Goal: Information Seeking & Learning: Check status

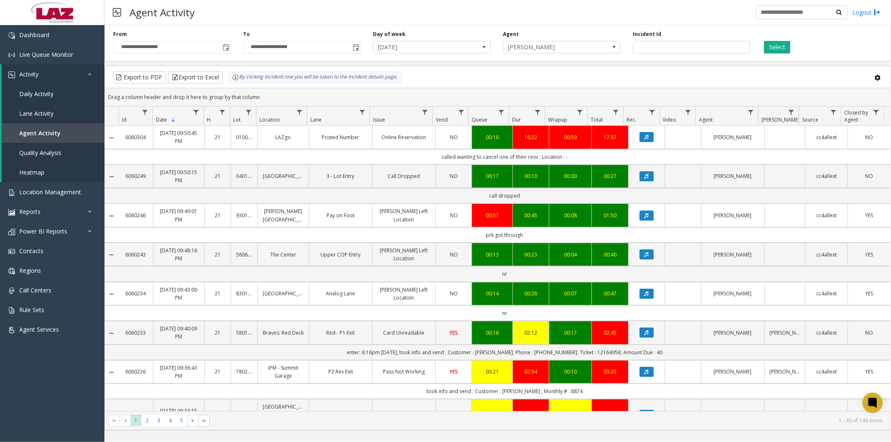
scroll to position [232, 0]
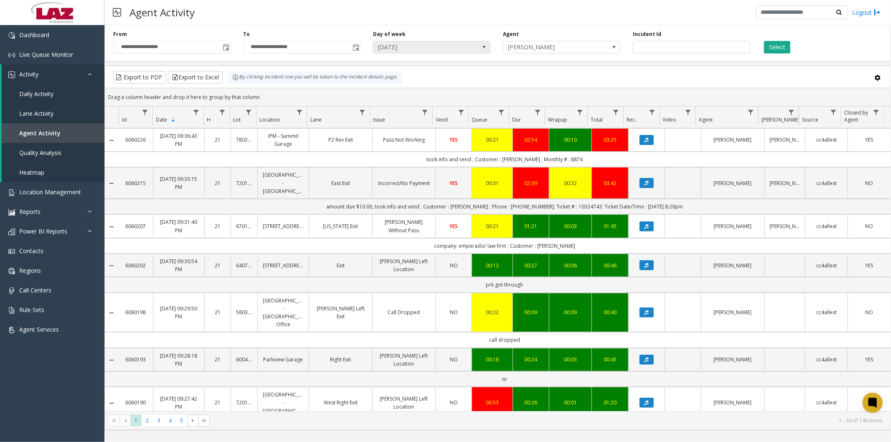
click at [449, 44] on span "[DATE]" at bounding box center [419, 47] width 93 height 12
click at [458, 43] on span "[DATE]" at bounding box center [419, 47] width 93 height 12
click at [461, 48] on span "[DATE]" at bounding box center [419, 47] width 93 height 12
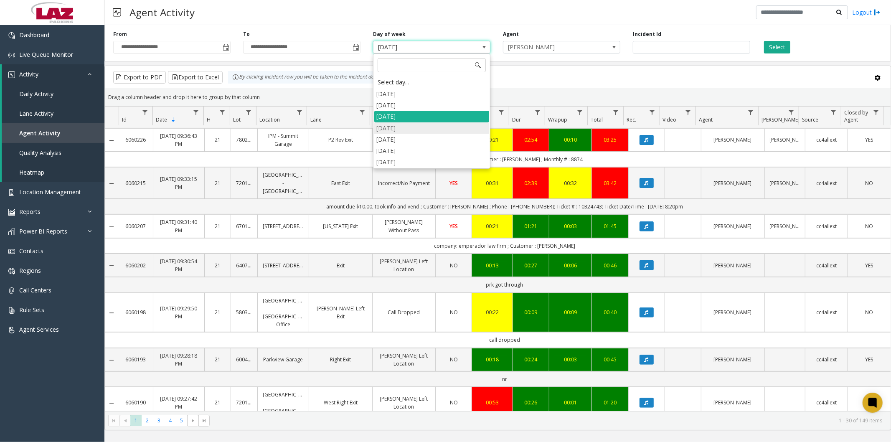
click at [405, 128] on li "[DATE]" at bounding box center [431, 127] width 115 height 11
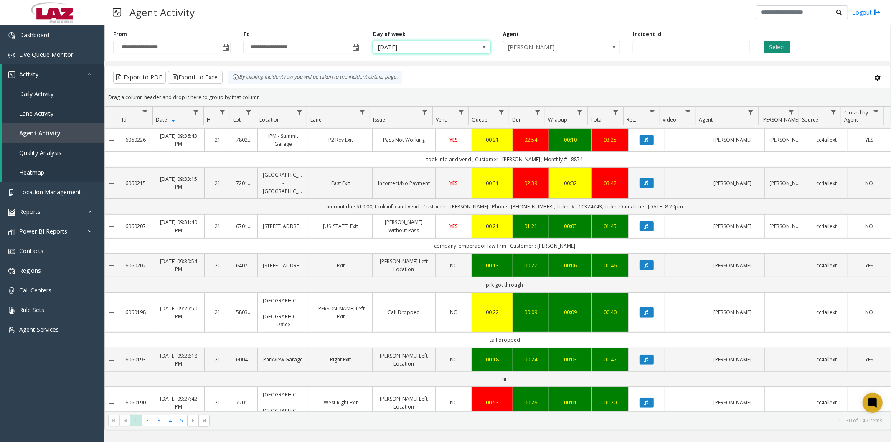
click at [773, 44] on button "Select" at bounding box center [777, 47] width 26 height 13
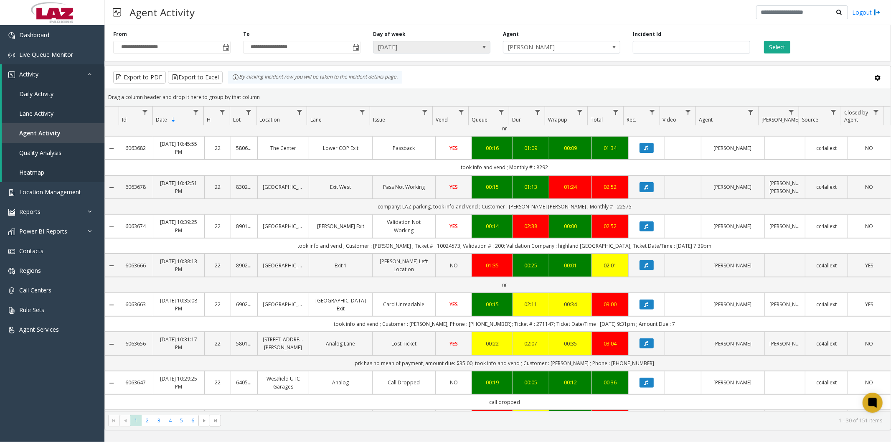
click at [437, 50] on span "[DATE]" at bounding box center [419, 47] width 93 height 12
click at [784, 47] on button "Select" at bounding box center [777, 47] width 26 height 13
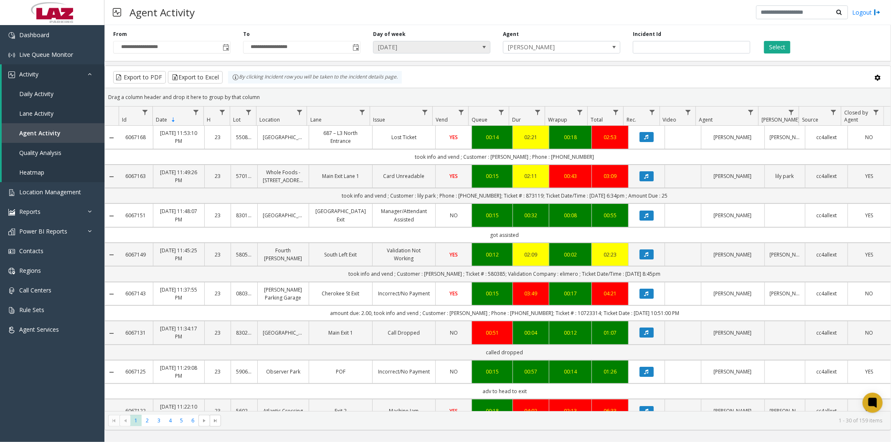
click at [469, 46] on span "[DATE]" at bounding box center [431, 47] width 117 height 13
click at [783, 48] on button "Select" at bounding box center [777, 47] width 26 height 13
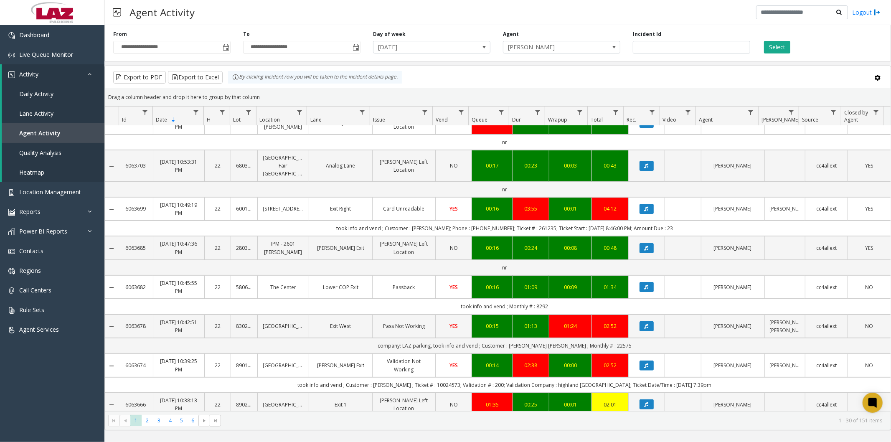
scroll to position [139, 0]
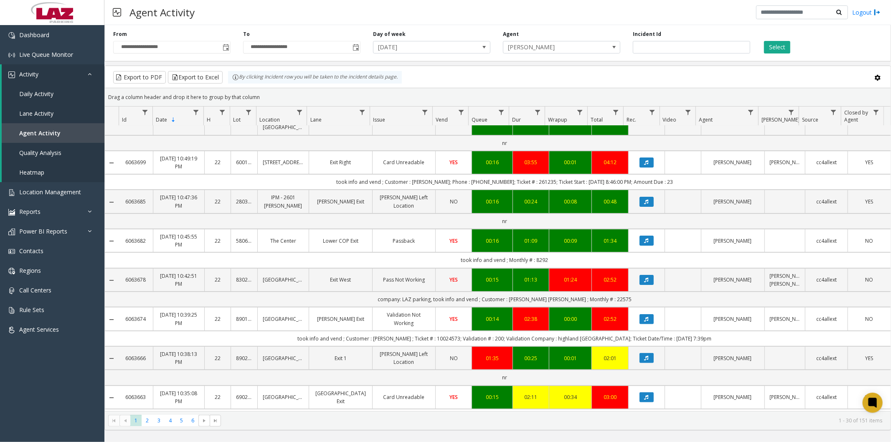
click at [649, 236] on link "Data table" at bounding box center [646, 240] width 26 height 10
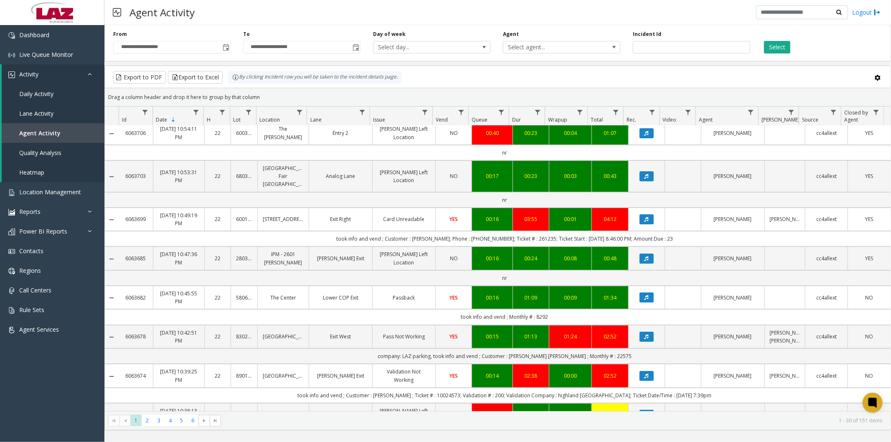
scroll to position [93, 0]
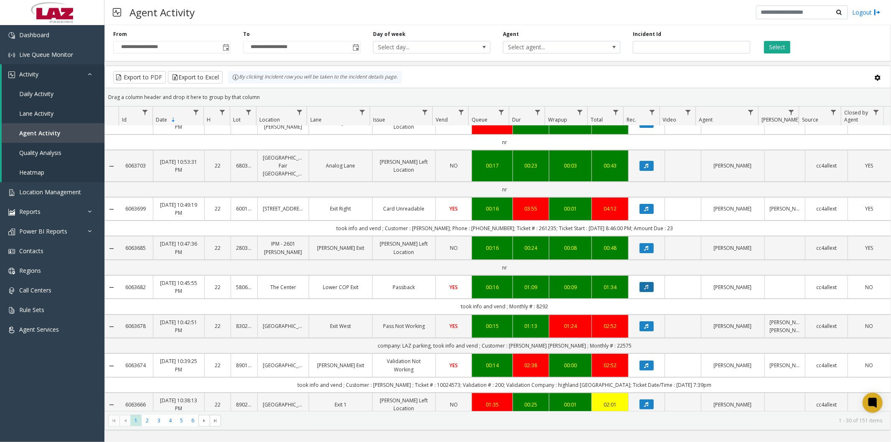
click at [644, 284] on icon "Data table" at bounding box center [646, 286] width 4 height 5
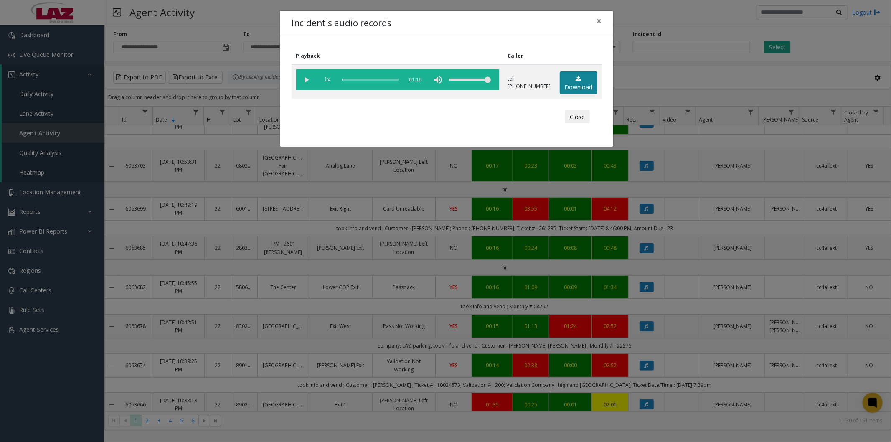
click at [571, 77] on link "Download" at bounding box center [578, 82] width 38 height 23
drag, startPoint x: 600, startPoint y: 21, endPoint x: 618, endPoint y: 51, distance: 35.2
click at [600, 21] on span "×" at bounding box center [598, 21] width 5 height 12
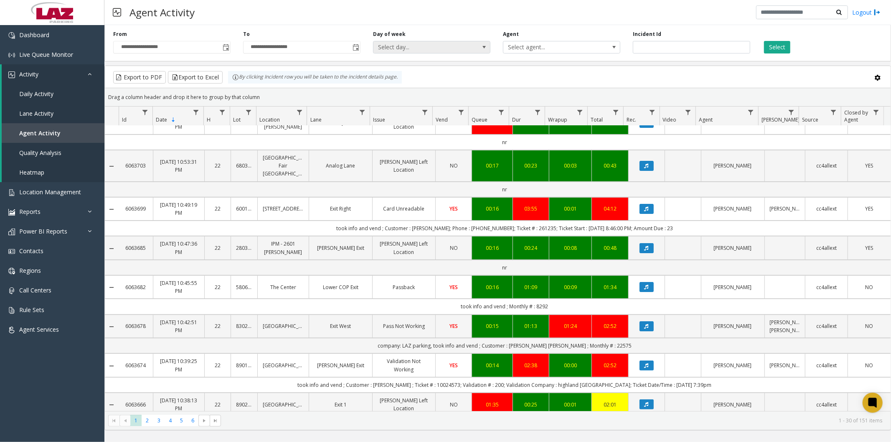
click at [483, 44] on span at bounding box center [484, 47] width 7 height 7
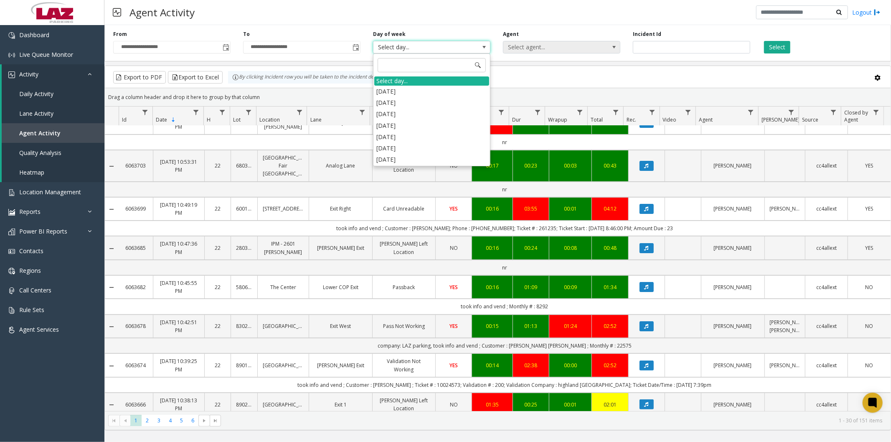
click at [407, 106] on li "[DATE]" at bounding box center [431, 102] width 115 height 11
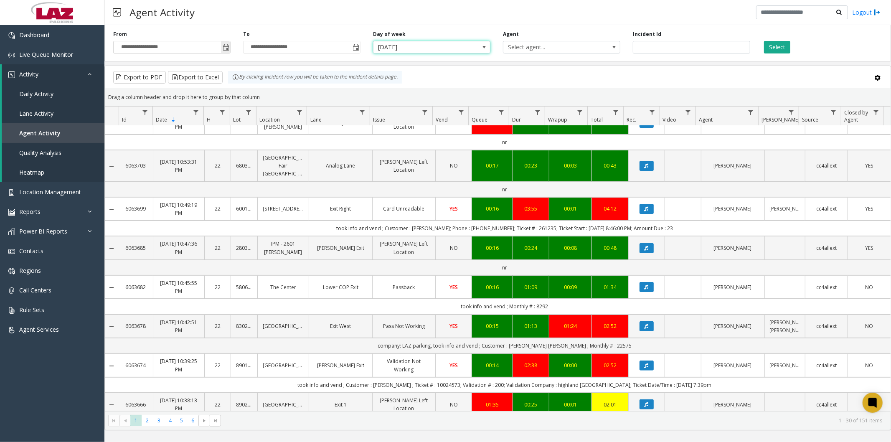
click at [228, 47] on span "Toggle popup" at bounding box center [226, 47] width 7 height 7
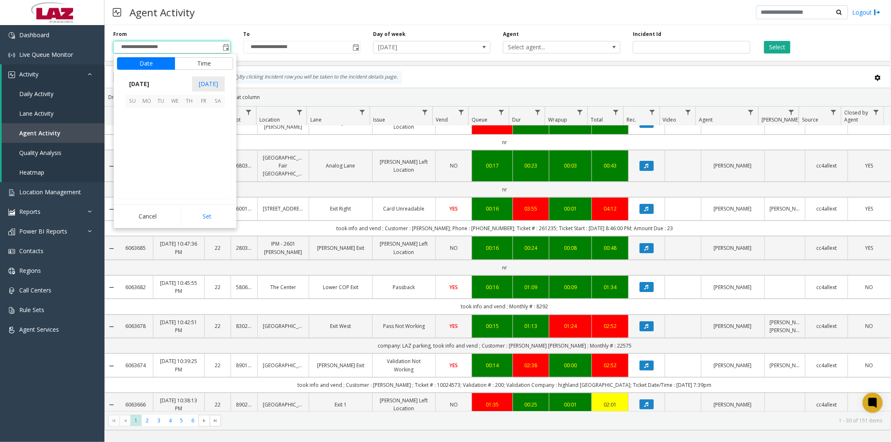
click at [202, 228] on div "Cancel Set" at bounding box center [175, 216] width 123 height 24
click at [207, 215] on button "Set" at bounding box center [207, 216] width 53 height 18
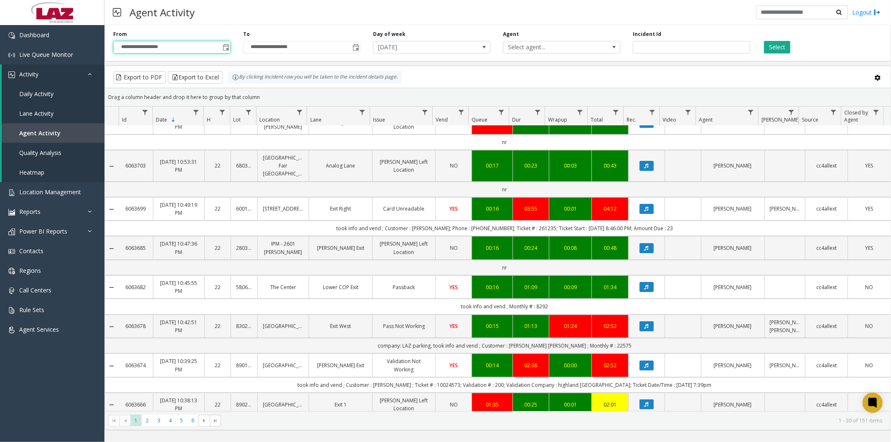
type input "**********"
click at [357, 46] on span "Toggle popup" at bounding box center [355, 47] width 7 height 7
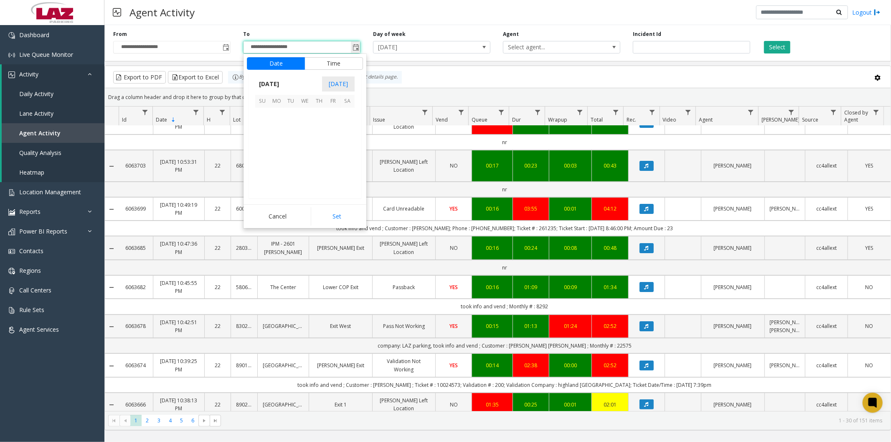
scroll to position [13, 0]
click at [320, 156] on span "21" at bounding box center [319, 157] width 14 height 14
click at [278, 66] on button "Date" at bounding box center [276, 63] width 58 height 13
click at [315, 158] on span "21" at bounding box center [319, 157] width 14 height 14
click at [333, 215] on button "Set" at bounding box center [337, 216] width 53 height 18
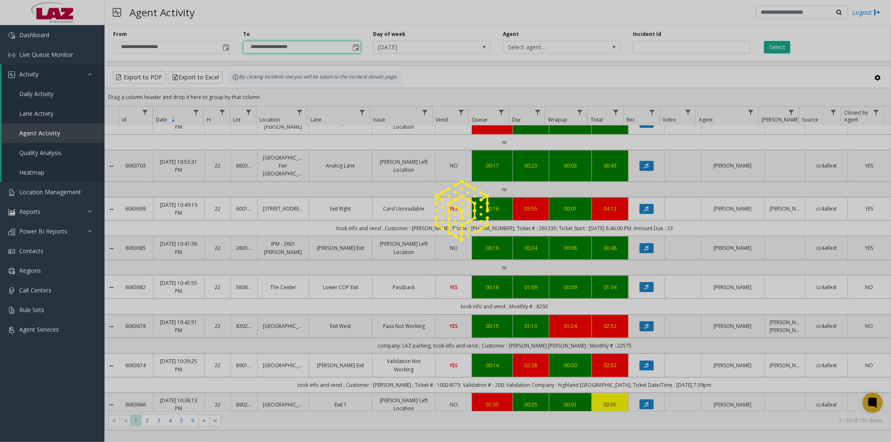
type input "**********"
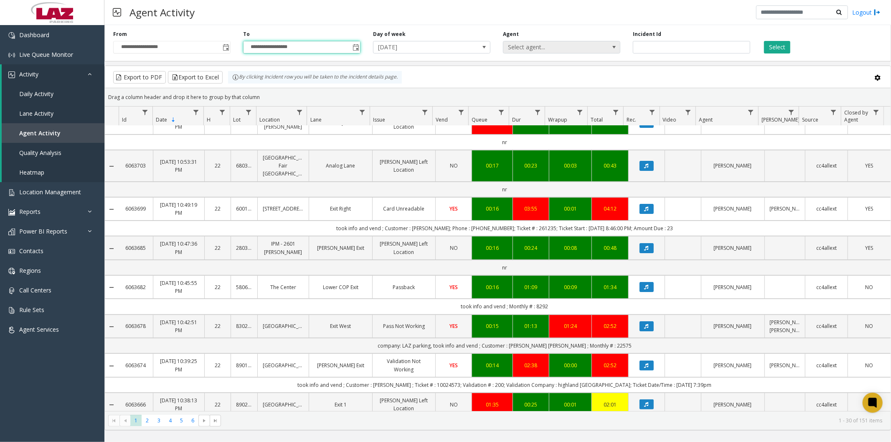
click at [553, 49] on span "Select agent..." at bounding box center [549, 47] width 93 height 12
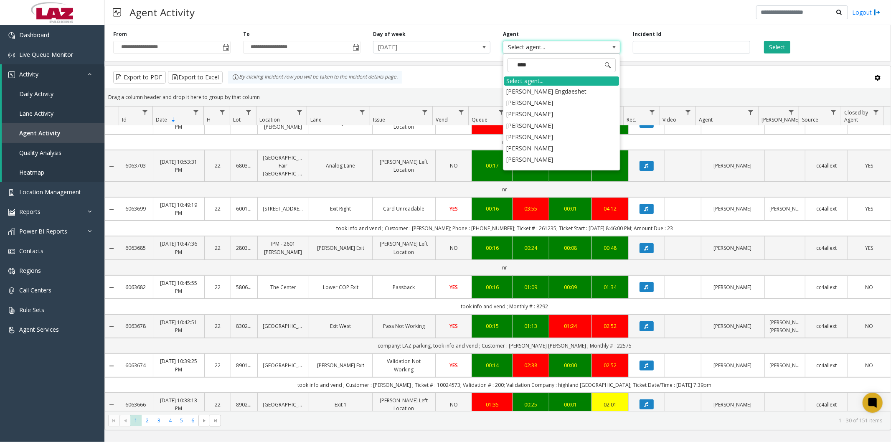
type input "*****"
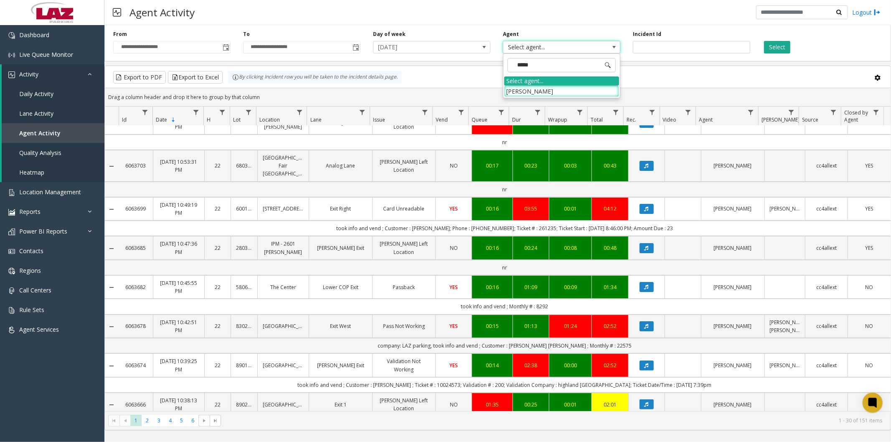
click at [532, 91] on li "[PERSON_NAME]" at bounding box center [561, 91] width 115 height 11
click at [777, 43] on button "Select" at bounding box center [777, 47] width 26 height 13
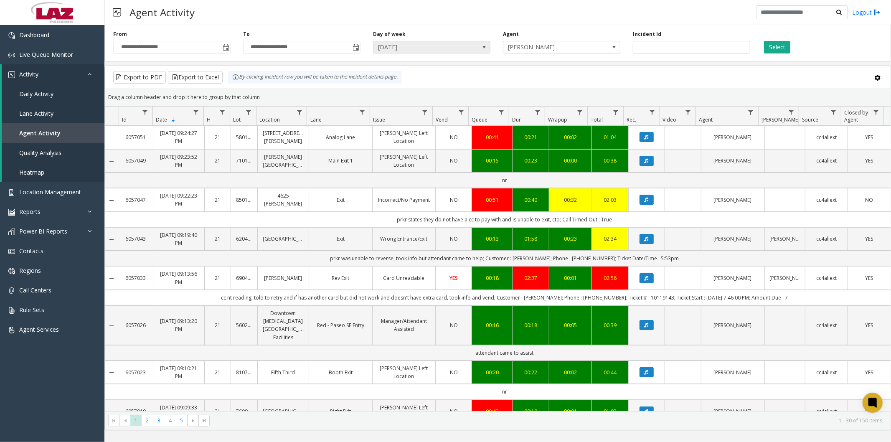
click at [409, 50] on span "[DATE]" at bounding box center [419, 47] width 93 height 12
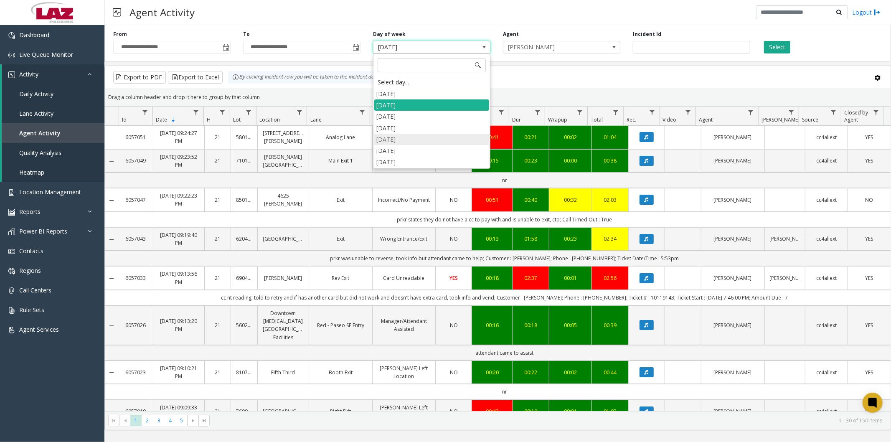
click at [402, 141] on li "[DATE]" at bounding box center [431, 139] width 115 height 11
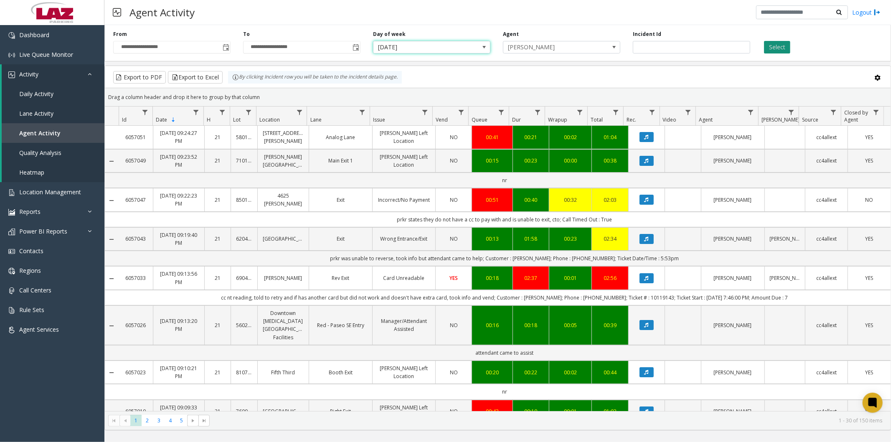
click at [770, 44] on button "Select" at bounding box center [777, 47] width 26 height 13
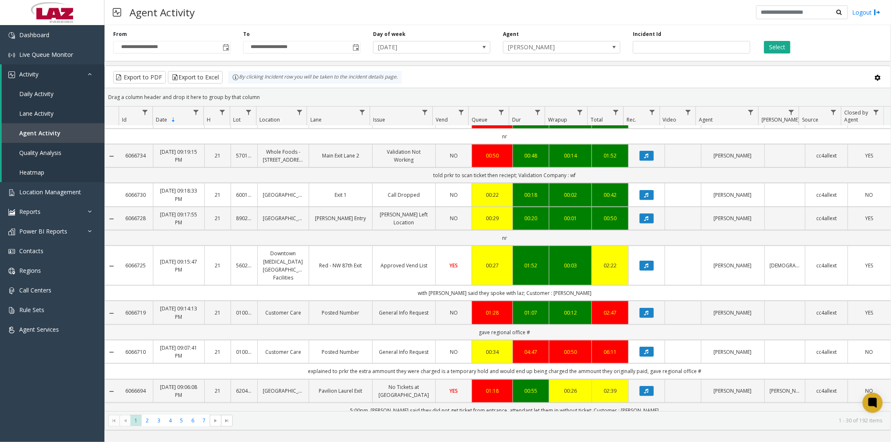
scroll to position [603, 0]
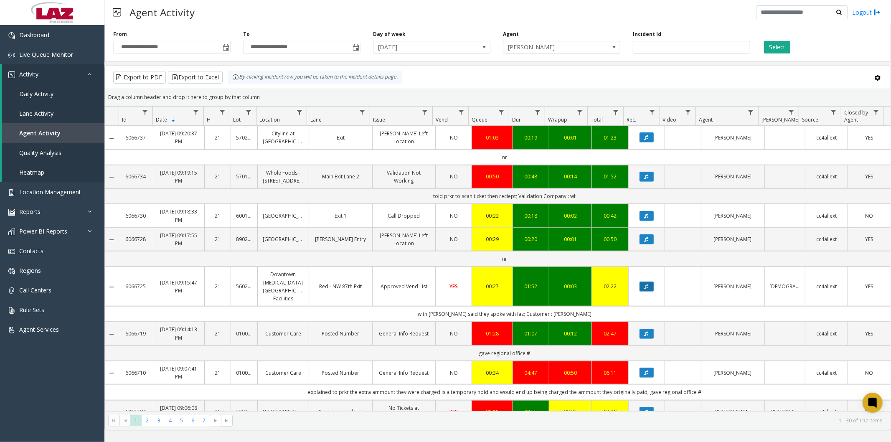
click at [639, 281] on button "Data table" at bounding box center [646, 286] width 14 height 10
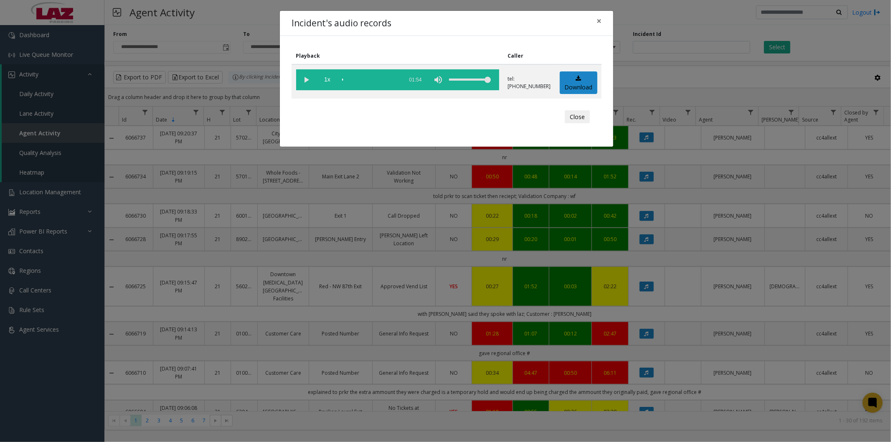
click at [306, 78] on vg-play-pause at bounding box center [306, 79] width 21 height 21
click at [345, 78] on div "scrub bar" at bounding box center [370, 79] width 57 height 21
click at [348, 77] on div "scrub bar" at bounding box center [370, 79] width 57 height 21
click at [306, 78] on vg-play-pause at bounding box center [306, 79] width 21 height 21
drag, startPoint x: 347, startPoint y: 79, endPoint x: 338, endPoint y: 114, distance: 35.6
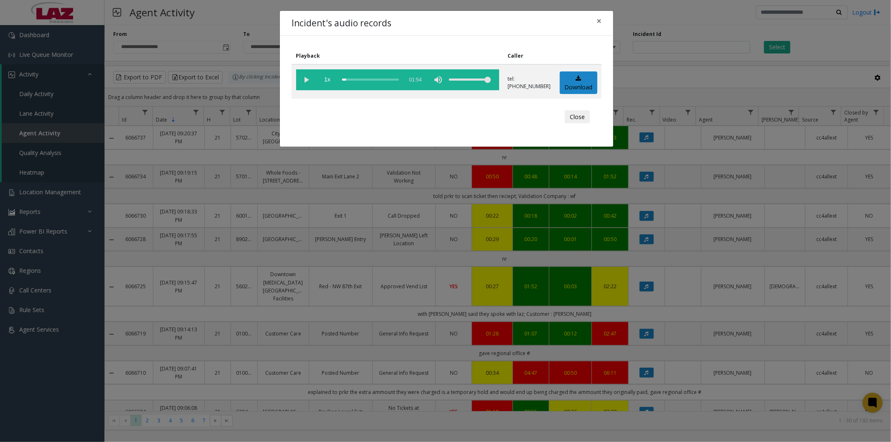
click at [344, 79] on div "scrub bar" at bounding box center [370, 79] width 57 height 21
click at [310, 76] on vg-play-pause at bounding box center [306, 79] width 21 height 21
click at [306, 79] on vg-play-pause at bounding box center [306, 79] width 21 height 21
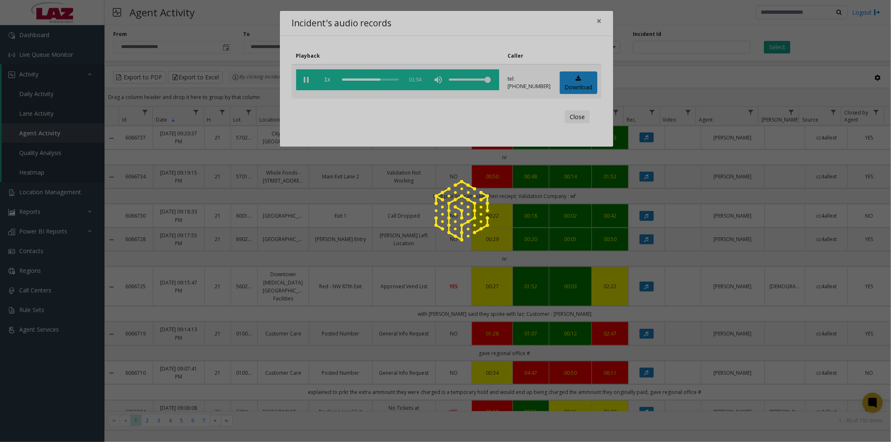
click at [598, 22] on div at bounding box center [445, 221] width 891 height 442
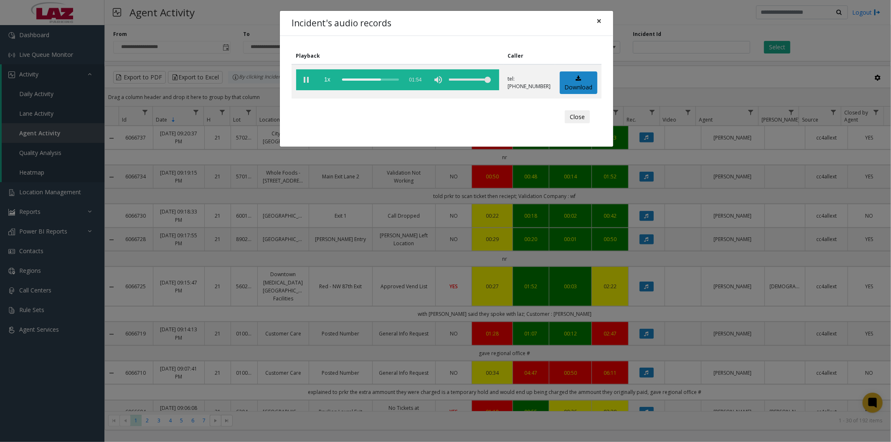
click at [599, 20] on span "×" at bounding box center [598, 21] width 5 height 12
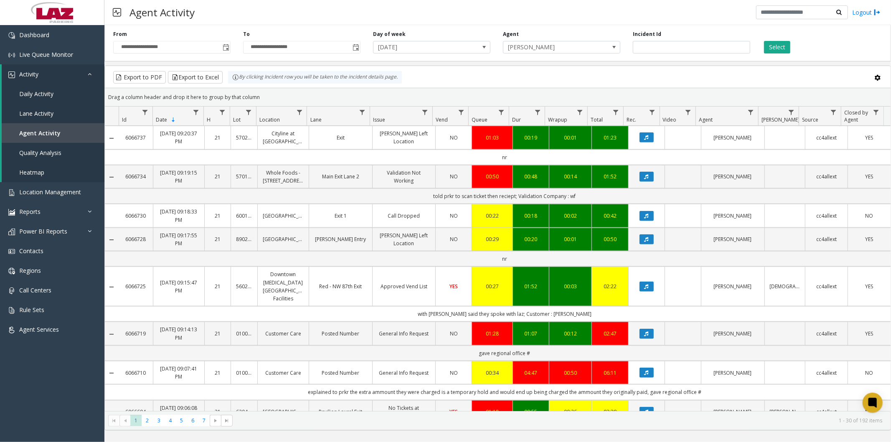
scroll to position [788, 0]
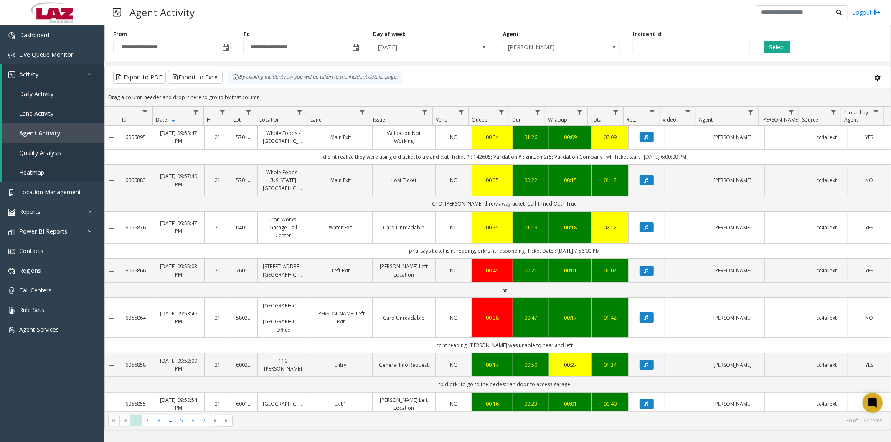
scroll to position [788, 0]
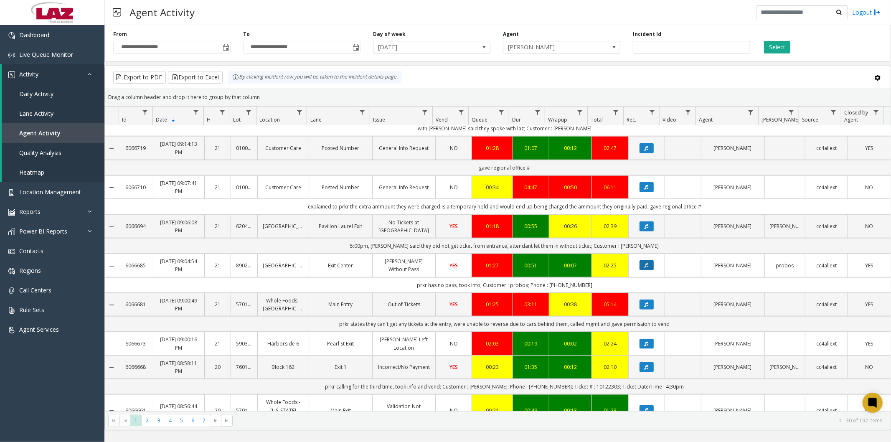
click at [644, 263] on icon "Data table" at bounding box center [646, 265] width 4 height 5
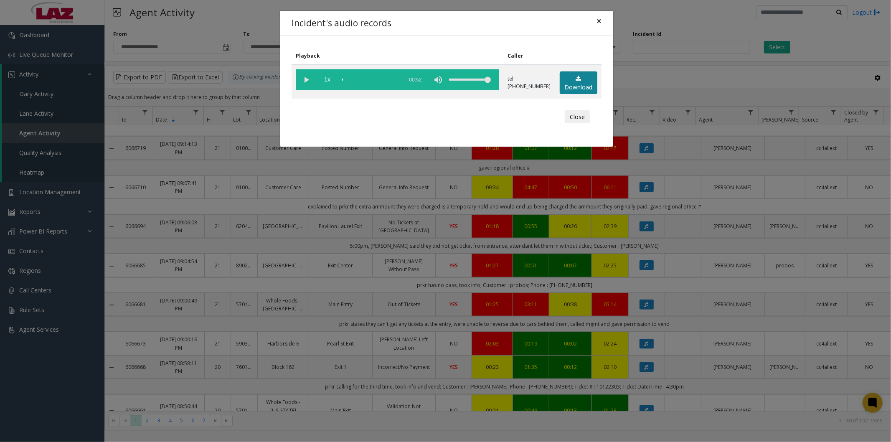
click at [572, 82] on link "Download" at bounding box center [578, 82] width 38 height 23
click at [600, 23] on span "×" at bounding box center [598, 21] width 5 height 12
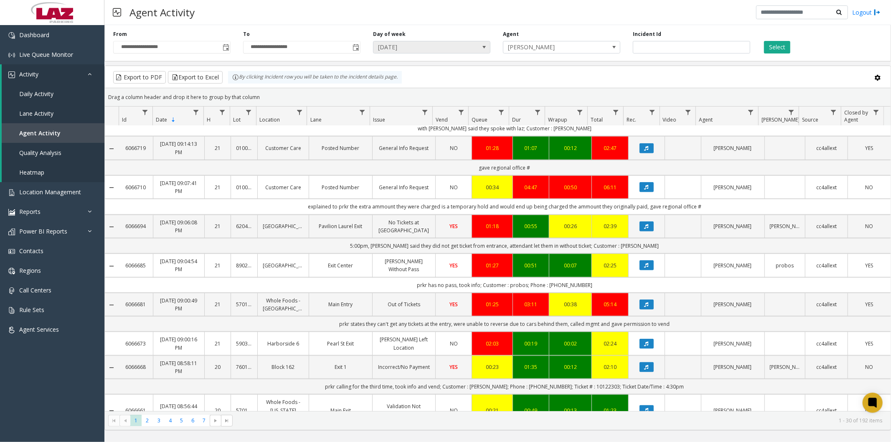
click at [428, 51] on span "[DATE]" at bounding box center [419, 47] width 93 height 12
click at [769, 45] on button "Select" at bounding box center [777, 47] width 26 height 13
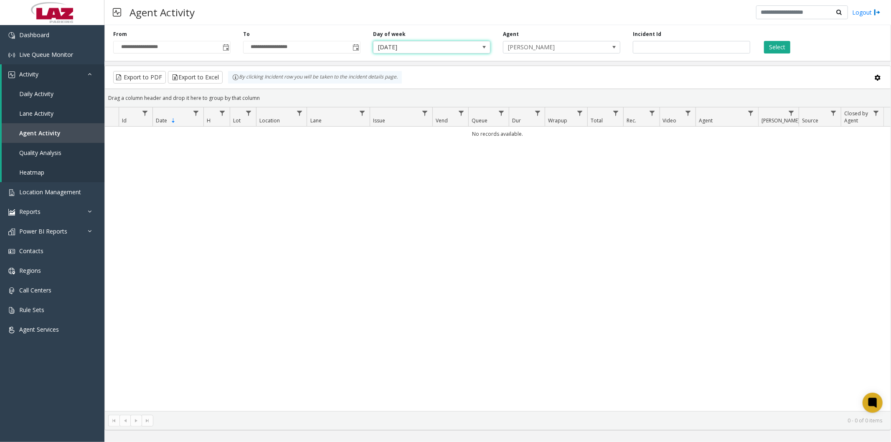
click at [450, 48] on span "[DATE]" at bounding box center [419, 47] width 93 height 12
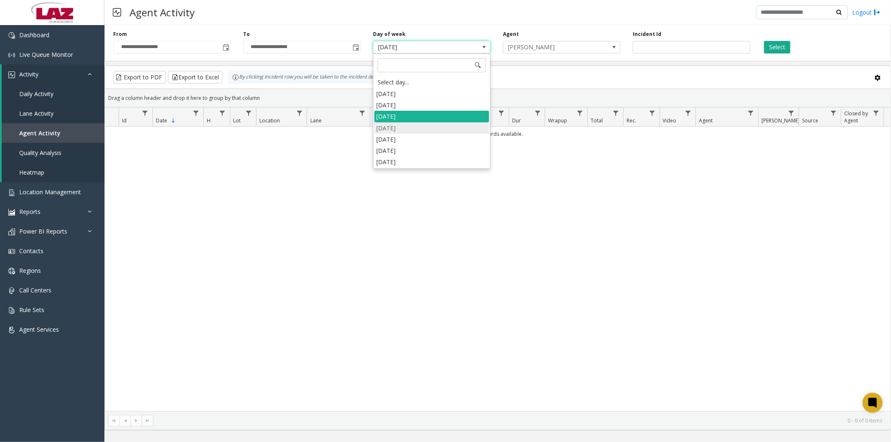
click at [411, 126] on li "[DATE]" at bounding box center [431, 127] width 115 height 11
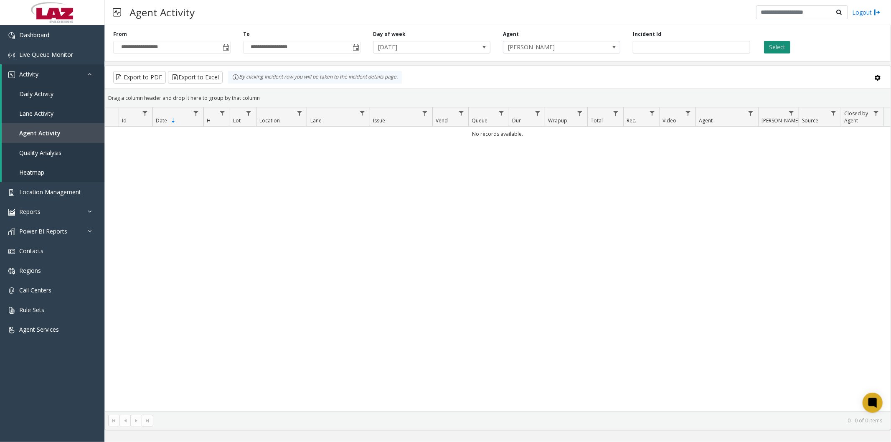
click at [781, 48] on button "Select" at bounding box center [777, 47] width 26 height 13
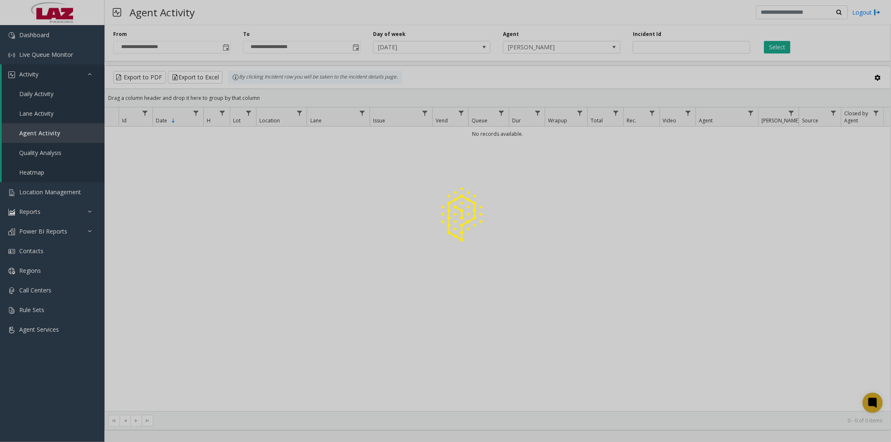
click at [473, 47] on div at bounding box center [445, 221] width 891 height 442
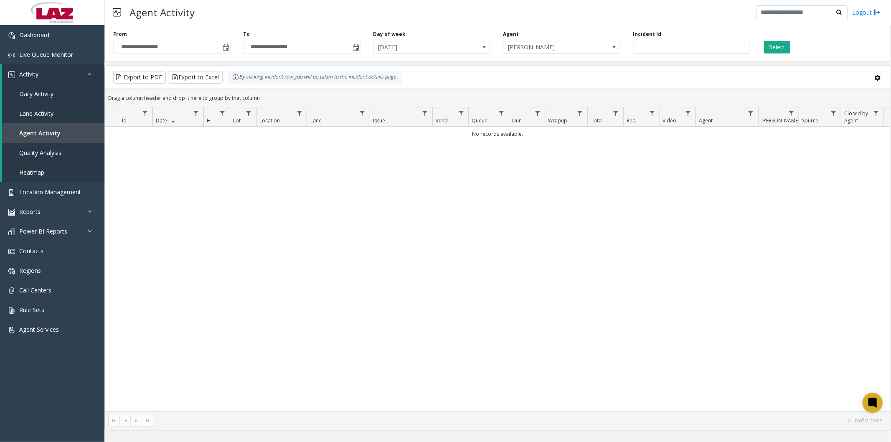
click at [456, 40] on div "Day of week [DATE]" at bounding box center [432, 41] width 130 height 23
click at [456, 49] on span "[DATE]" at bounding box center [419, 47] width 93 height 12
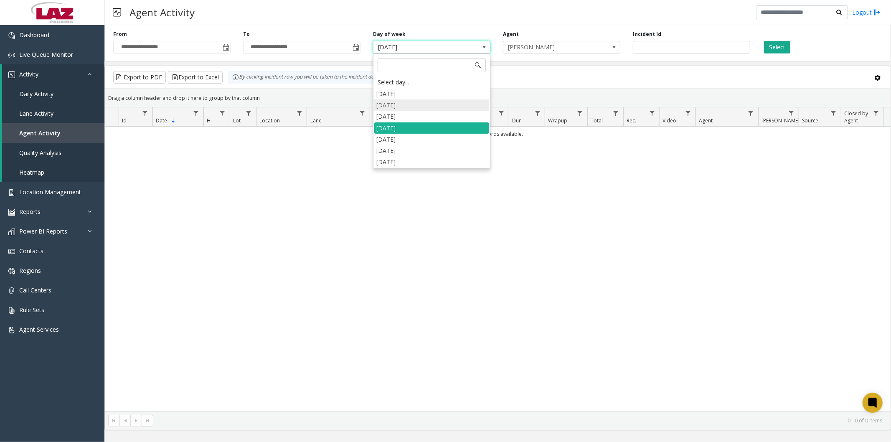
click at [402, 107] on li "[DATE]" at bounding box center [431, 104] width 115 height 11
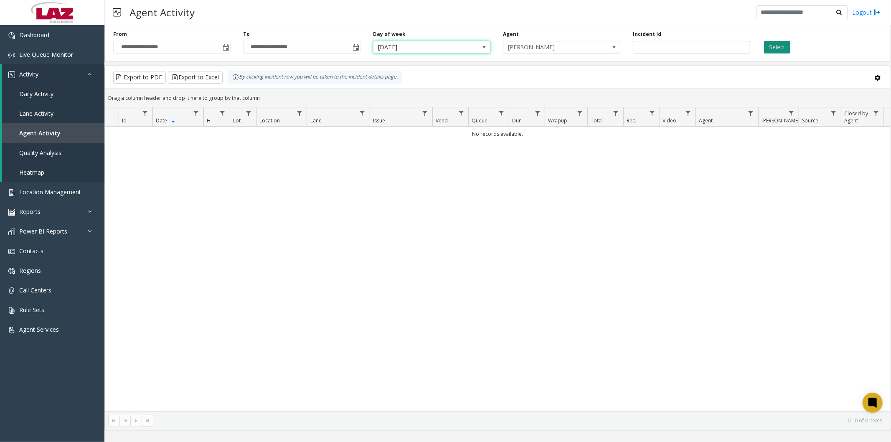
click at [769, 49] on button "Select" at bounding box center [777, 47] width 26 height 13
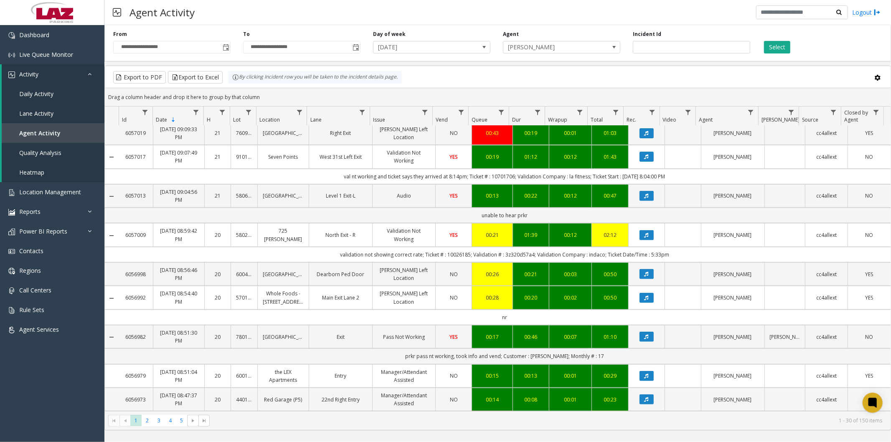
scroll to position [371, 0]
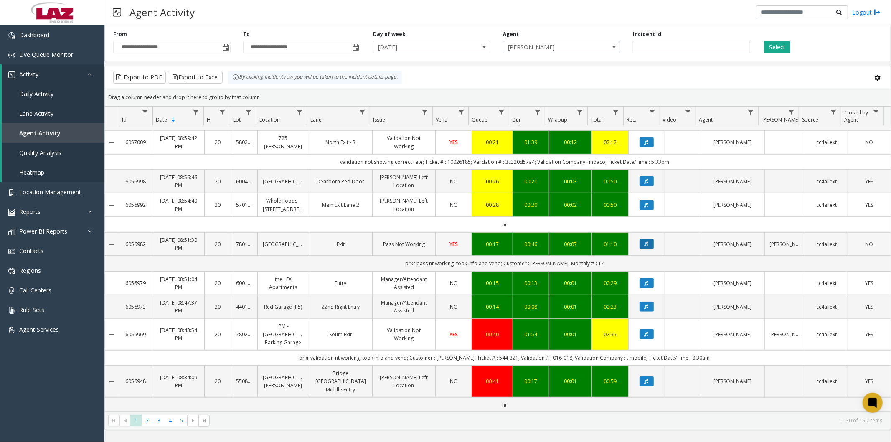
click at [644, 241] on icon "Data table" at bounding box center [646, 243] width 4 height 5
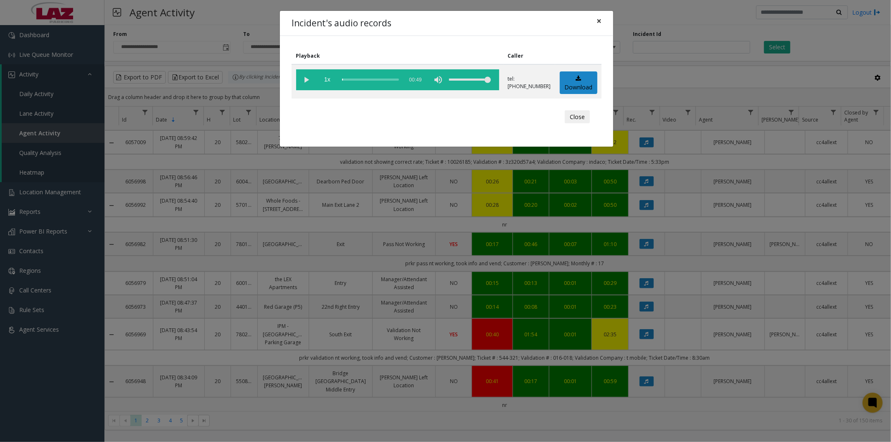
click at [600, 19] on span "×" at bounding box center [598, 21] width 5 height 12
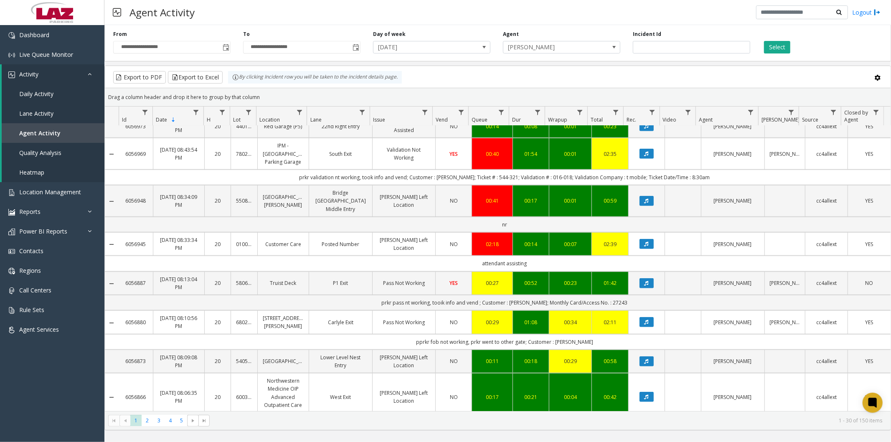
scroll to position [119, 0]
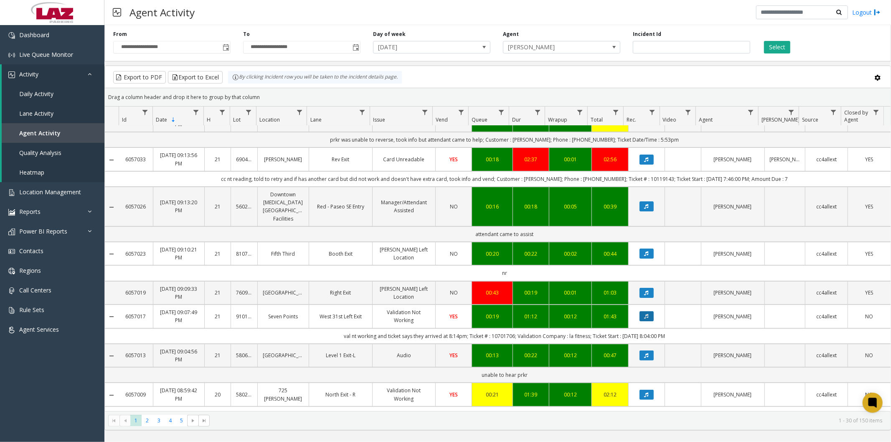
click at [644, 314] on icon "Data table" at bounding box center [646, 316] width 4 height 5
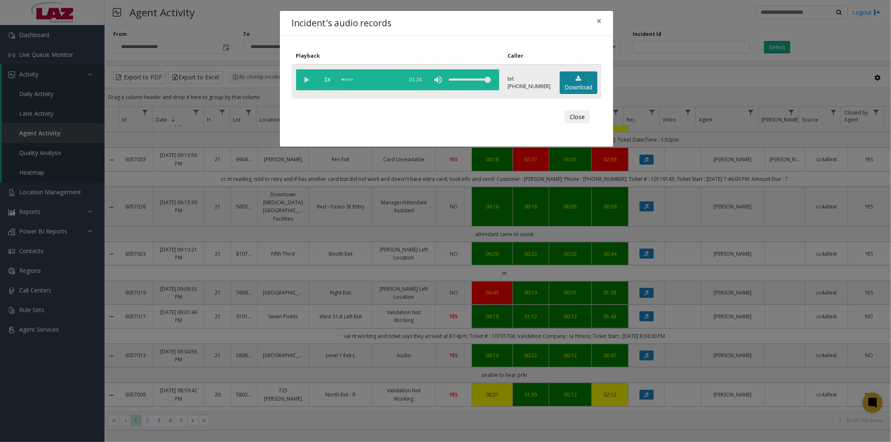
click at [575, 80] on icon at bounding box center [577, 79] width 5 height 6
click at [598, 20] on span "×" at bounding box center [598, 21] width 5 height 12
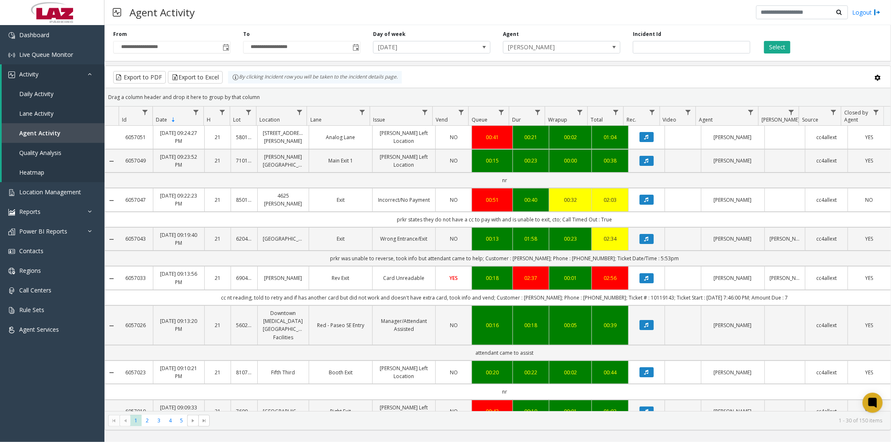
scroll to position [119, 0]
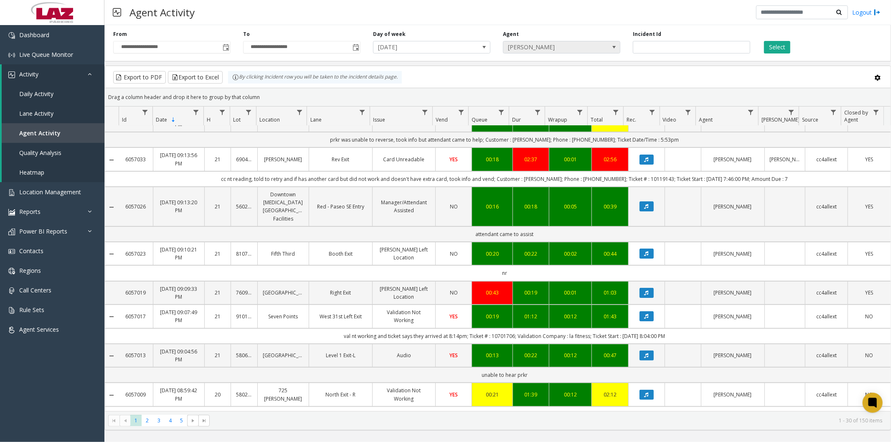
click at [549, 45] on span "[PERSON_NAME]" at bounding box center [549, 47] width 93 height 12
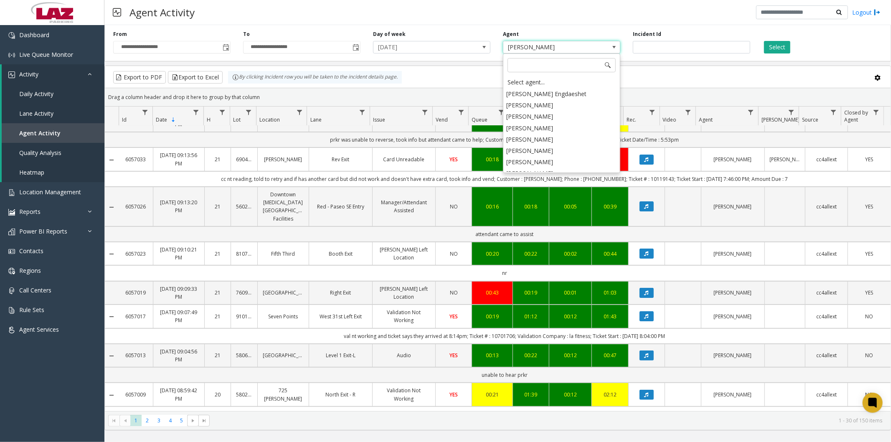
scroll to position [4600, 0]
type input "****"
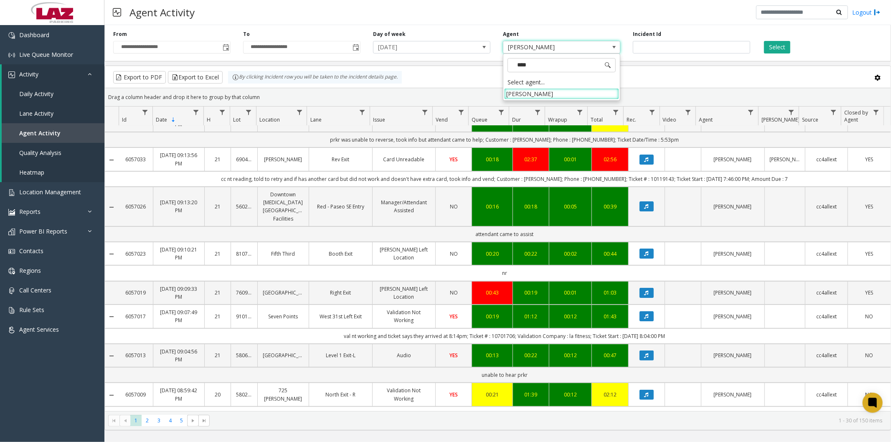
scroll to position [0, 0]
click at [547, 93] on li "Zuri Monterosa" at bounding box center [561, 93] width 115 height 11
click at [771, 48] on button "Select" at bounding box center [777, 47] width 26 height 13
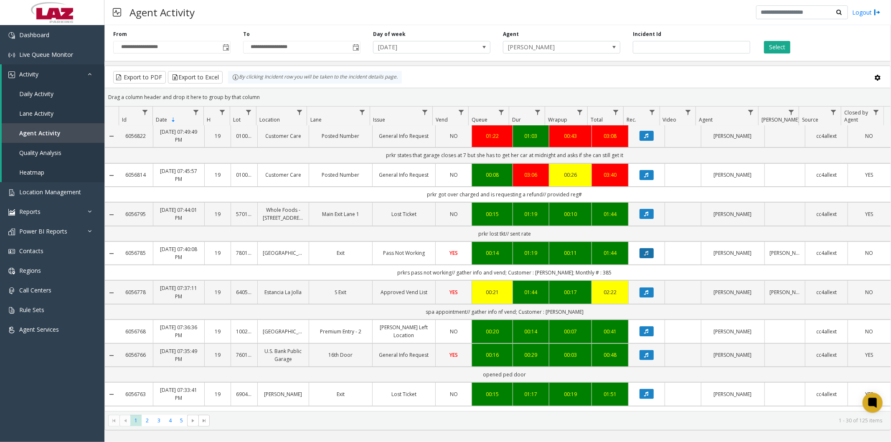
click at [644, 253] on icon "Data table" at bounding box center [646, 253] width 4 height 5
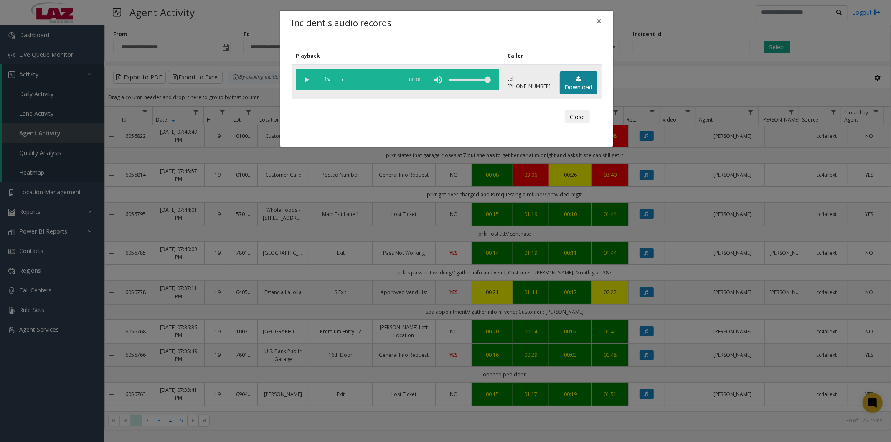
click at [576, 84] on link "Download" at bounding box center [578, 82] width 38 height 23
click at [599, 17] on span "×" at bounding box center [598, 21] width 5 height 12
click at [599, 23] on span "×" at bounding box center [598, 21] width 5 height 12
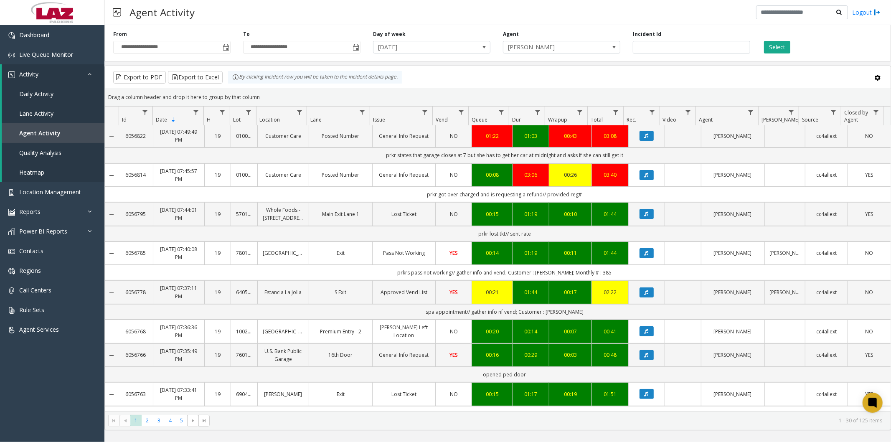
click at [572, 86] on kendo-grid-toolbar "Export to PDF Export to Excel By clicking Incident row you will be taken to the…" at bounding box center [497, 77] width 785 height 22
click at [451, 51] on span "[DATE]" at bounding box center [419, 47] width 93 height 12
click at [773, 47] on button "Select" at bounding box center [777, 47] width 26 height 13
click at [483, 45] on span at bounding box center [484, 47] width 7 height 7
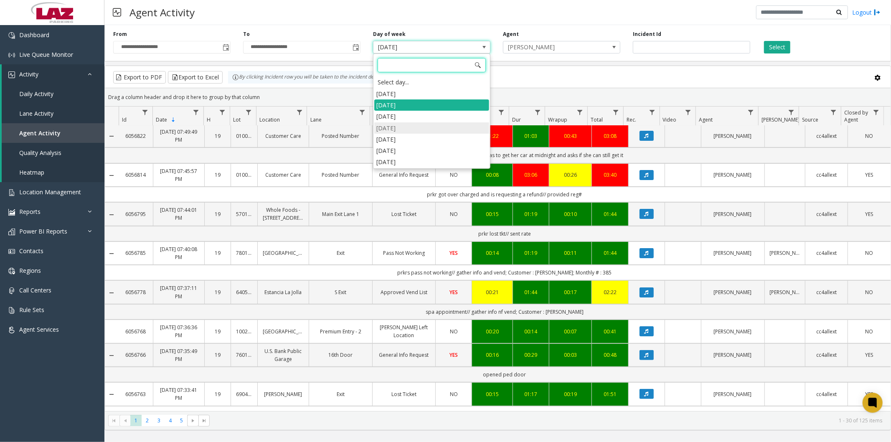
click at [398, 127] on li "[DATE]" at bounding box center [431, 127] width 115 height 11
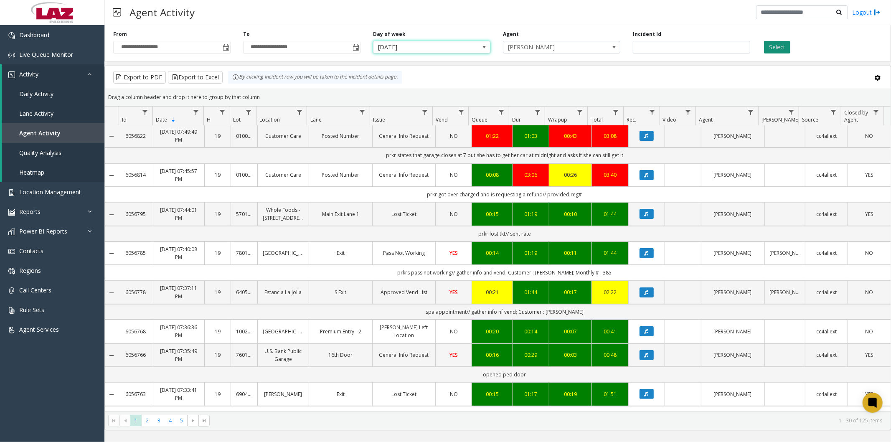
click at [780, 47] on button "Select" at bounding box center [777, 47] width 26 height 13
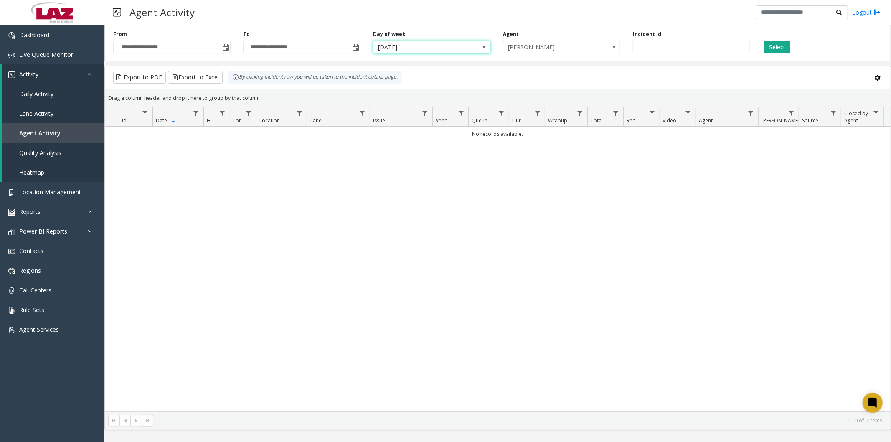
click at [453, 52] on span "[DATE]" at bounding box center [419, 47] width 93 height 12
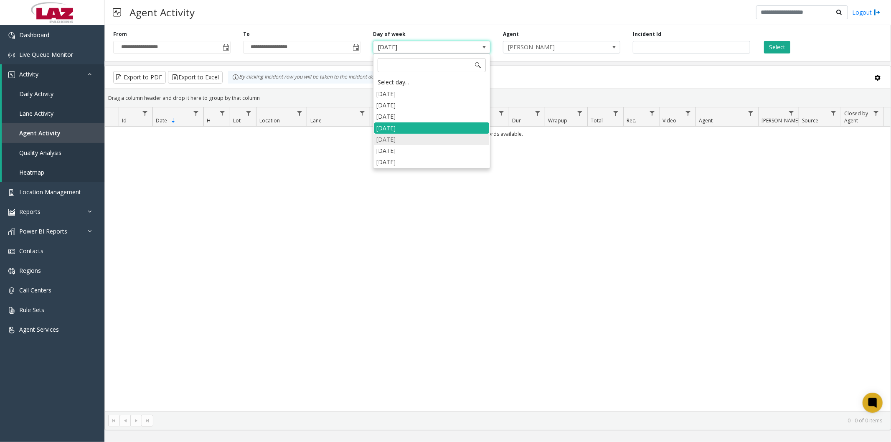
click at [389, 134] on li "[DATE]" at bounding box center [431, 139] width 115 height 11
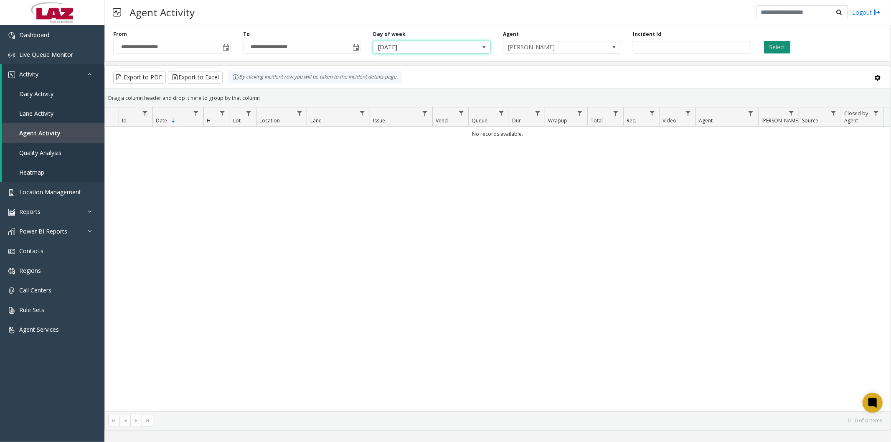
click at [767, 45] on button "Select" at bounding box center [777, 47] width 26 height 13
click at [482, 48] on span at bounding box center [484, 47] width 7 height 7
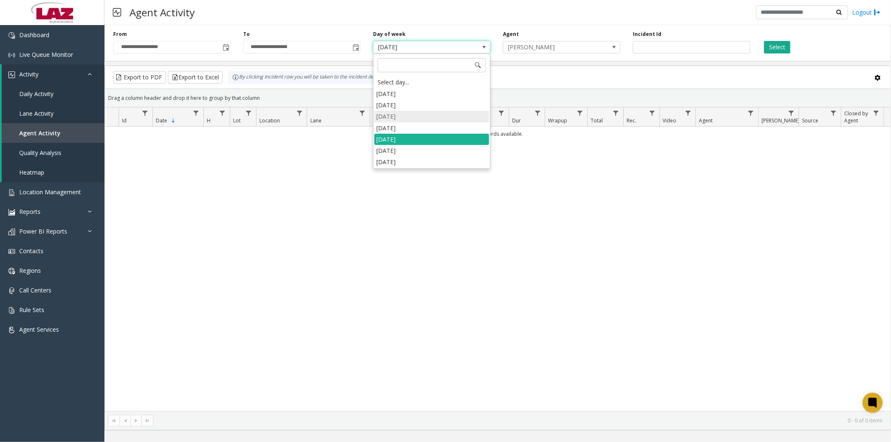
click at [393, 116] on li "[DATE]" at bounding box center [431, 116] width 115 height 11
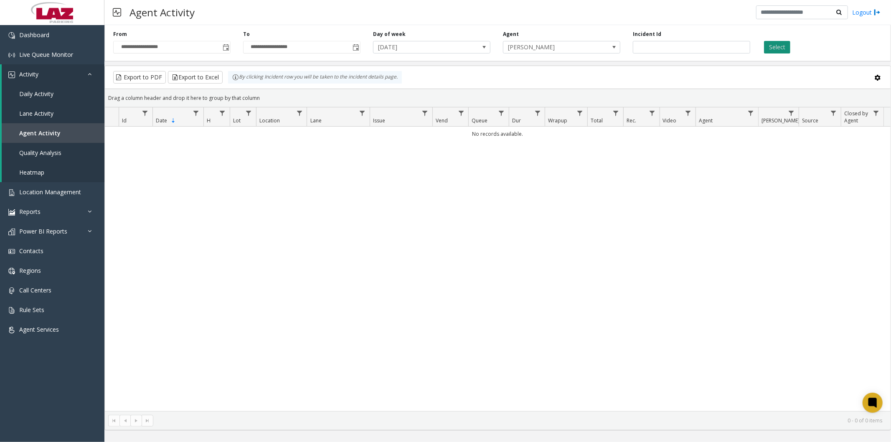
click at [771, 51] on button "Select" at bounding box center [777, 47] width 26 height 13
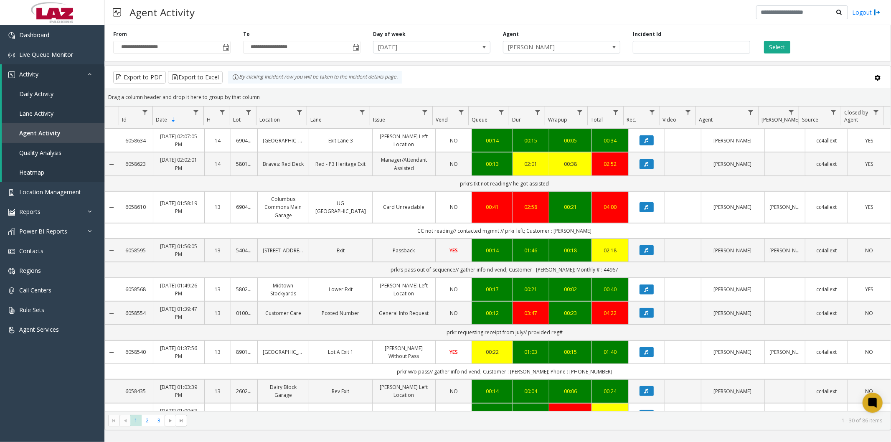
scroll to position [278, 0]
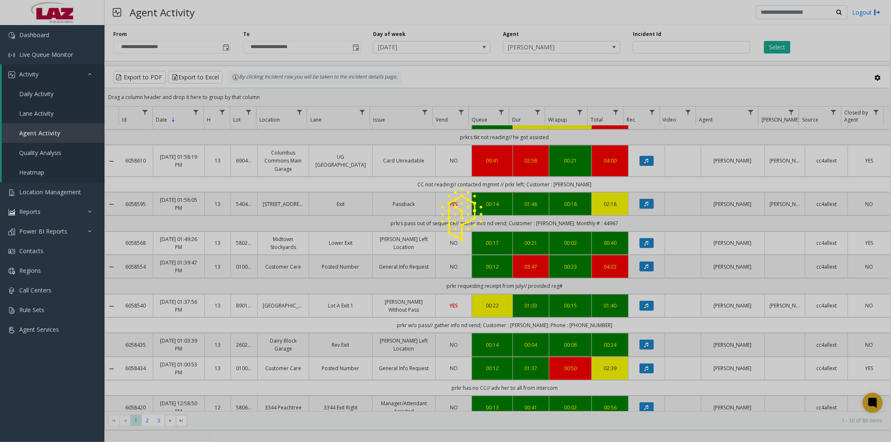
click at [640, 204] on div at bounding box center [445, 221] width 891 height 442
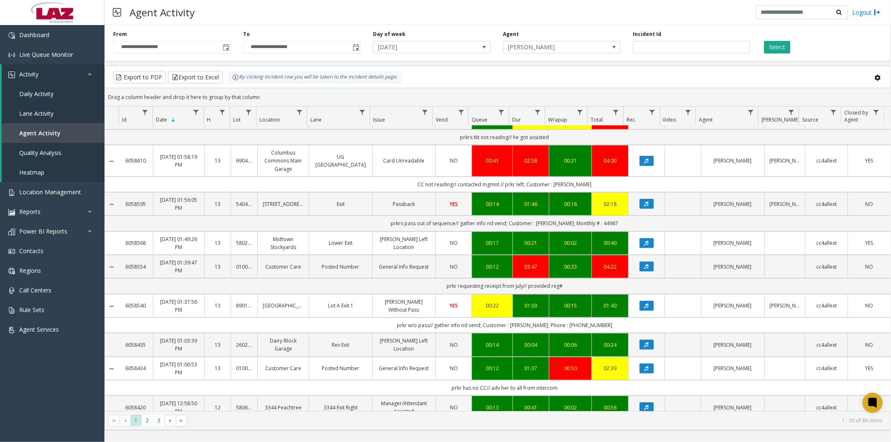
click at [644, 204] on icon "Data table" at bounding box center [646, 203] width 4 height 5
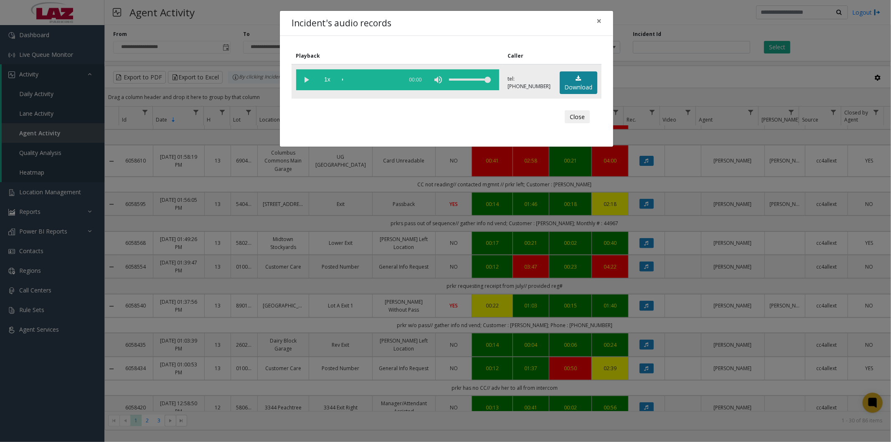
click at [569, 85] on link "Download" at bounding box center [578, 82] width 38 height 23
click at [599, 23] on span "×" at bounding box center [598, 21] width 5 height 12
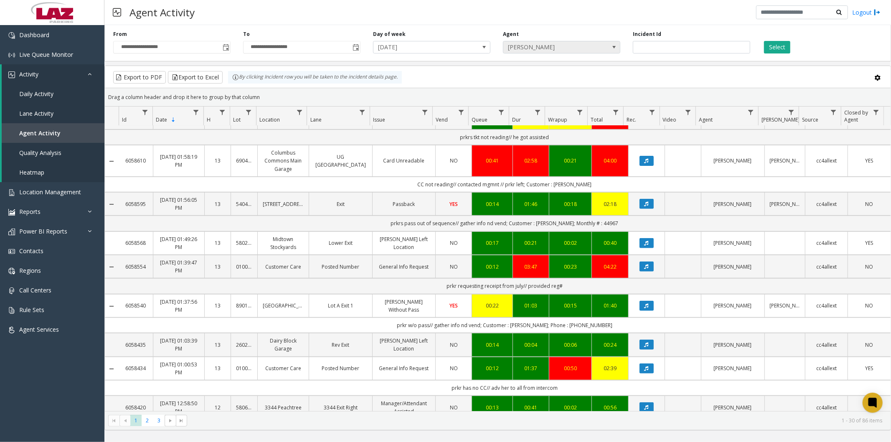
click at [552, 49] on span "Zuri Monterosa" at bounding box center [549, 47] width 93 height 12
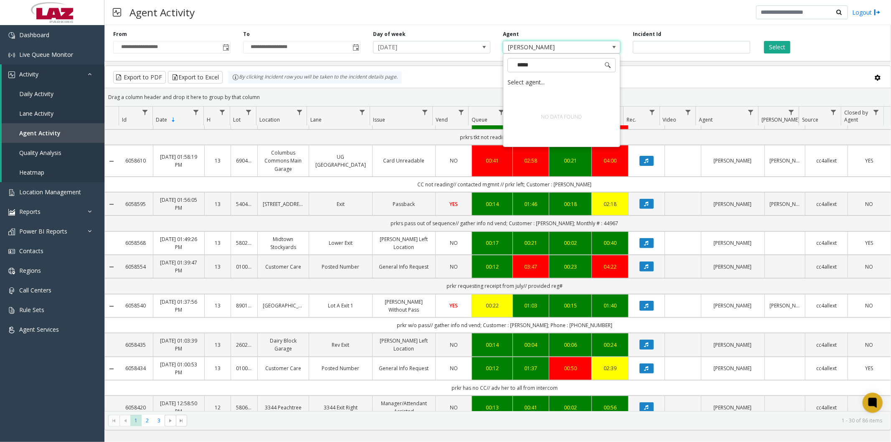
scroll to position [0, 0]
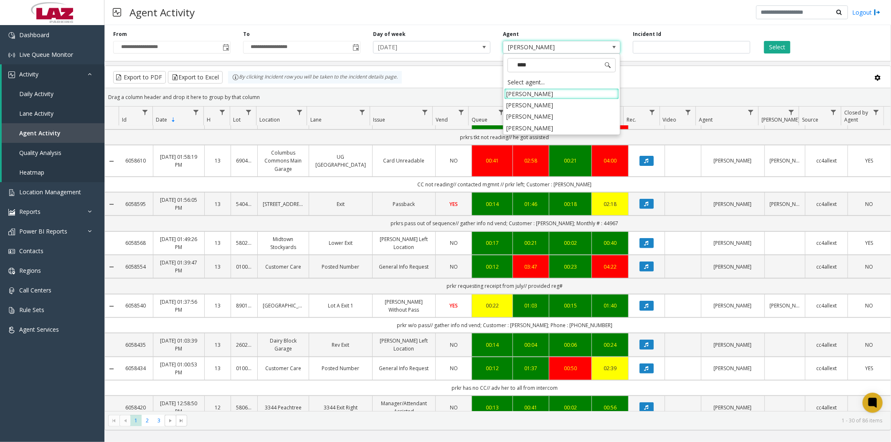
type input "*****"
click at [538, 130] on li "Aisha Lopez" at bounding box center [561, 127] width 115 height 11
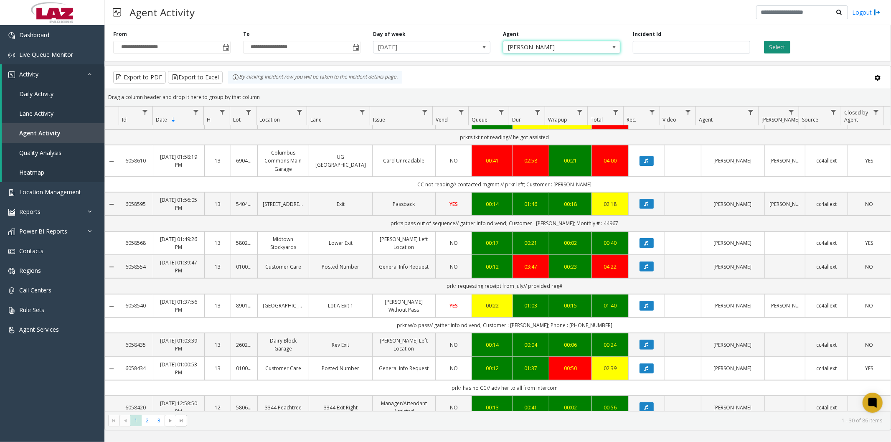
click at [776, 47] on button "Select" at bounding box center [777, 47] width 26 height 13
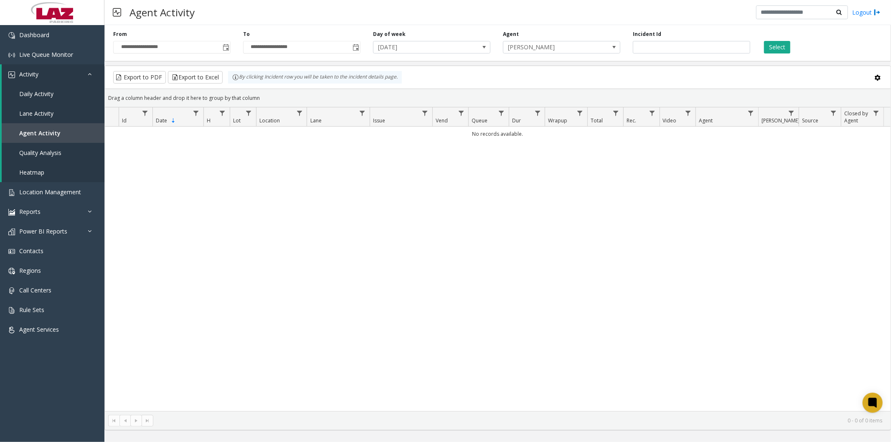
click at [455, 49] on span "[DATE]" at bounding box center [419, 47] width 93 height 12
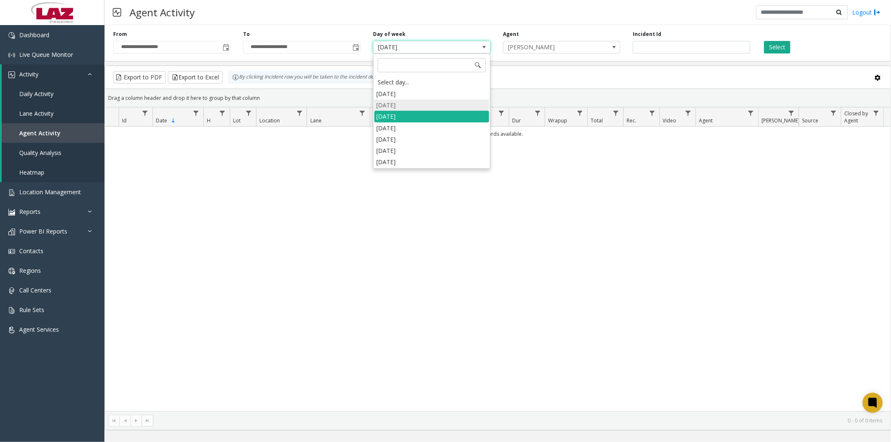
click at [407, 104] on li "[DATE]" at bounding box center [431, 104] width 115 height 11
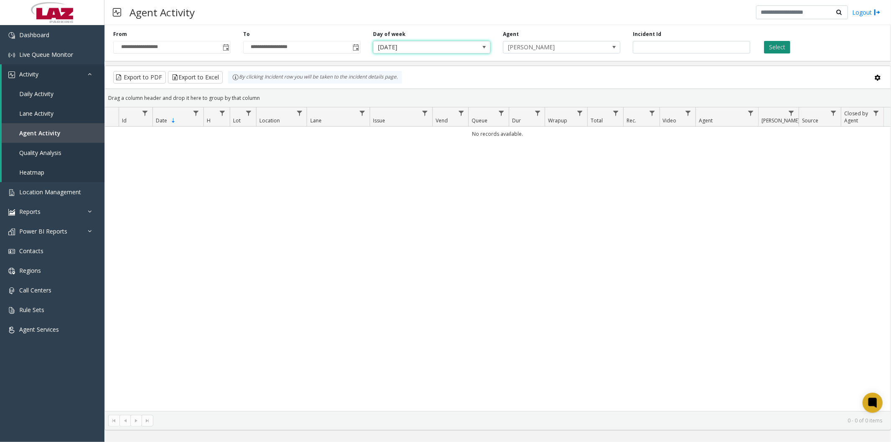
click at [773, 43] on button "Select" at bounding box center [777, 47] width 26 height 13
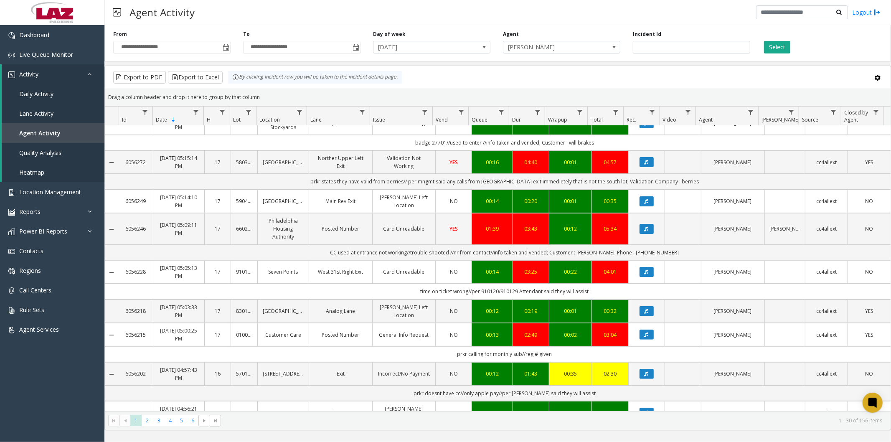
scroll to position [93, 0]
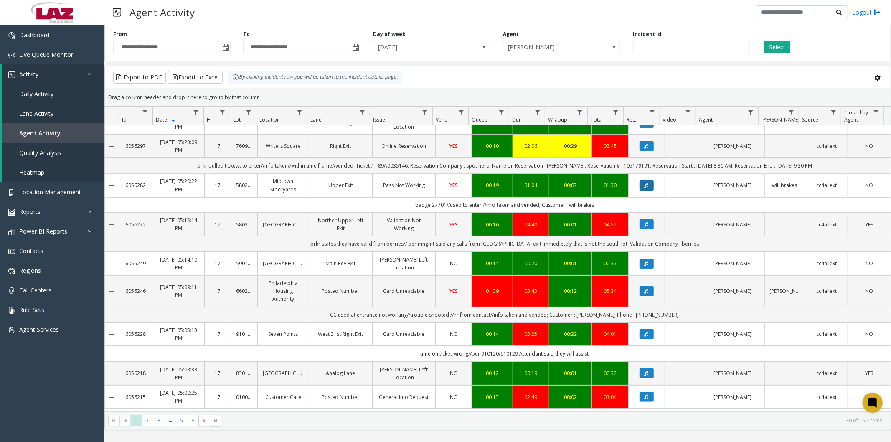
click at [643, 182] on button "Data table" at bounding box center [646, 185] width 14 height 10
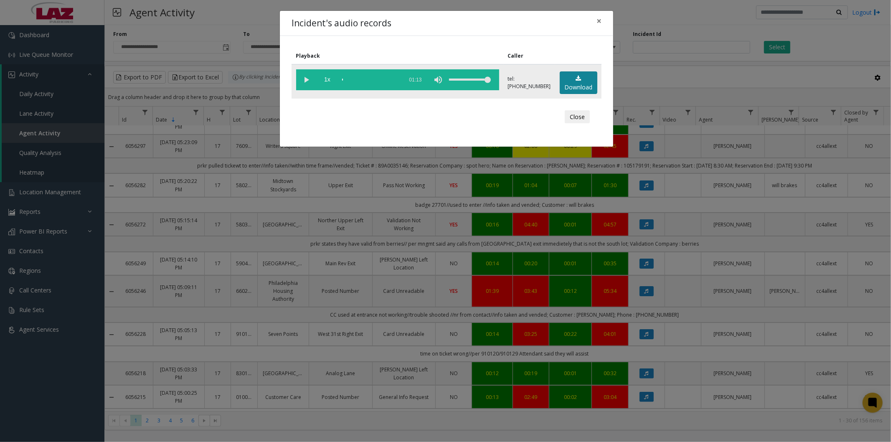
click at [585, 81] on link "Download" at bounding box center [578, 82] width 38 height 23
click at [597, 20] on span "×" at bounding box center [598, 21] width 5 height 12
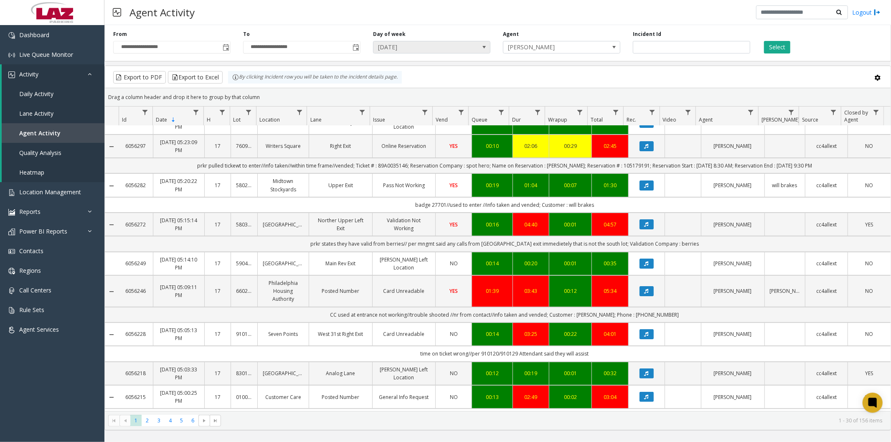
click at [459, 44] on span "[DATE]" at bounding box center [419, 47] width 93 height 12
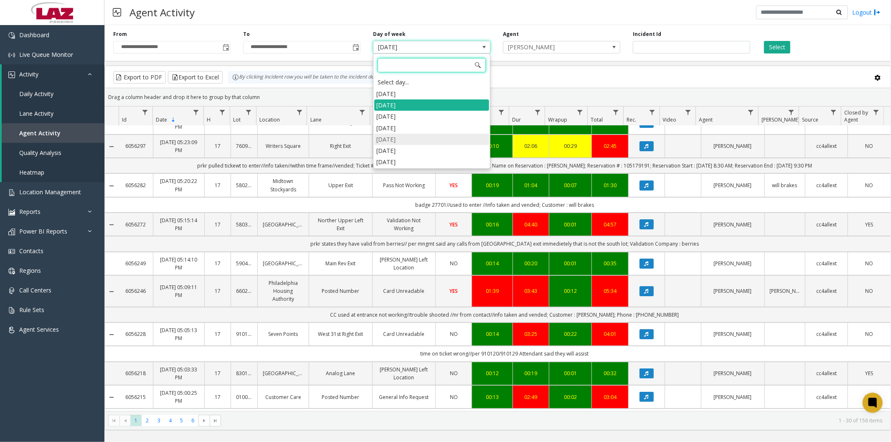
click at [395, 139] on li "[DATE]" at bounding box center [431, 139] width 115 height 11
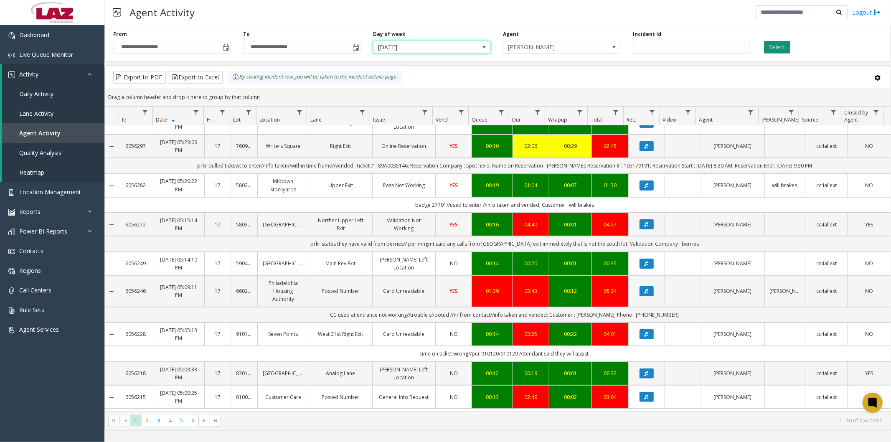
click at [775, 45] on button "Select" at bounding box center [777, 47] width 26 height 13
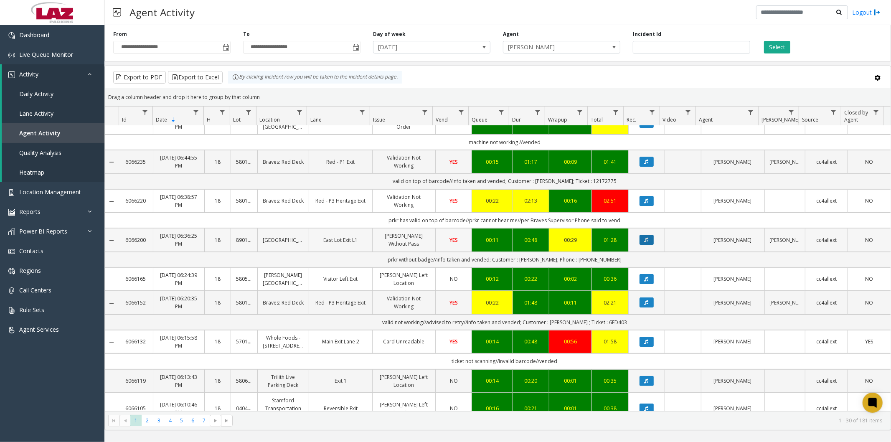
click at [641, 237] on button "Data table" at bounding box center [646, 240] width 14 height 10
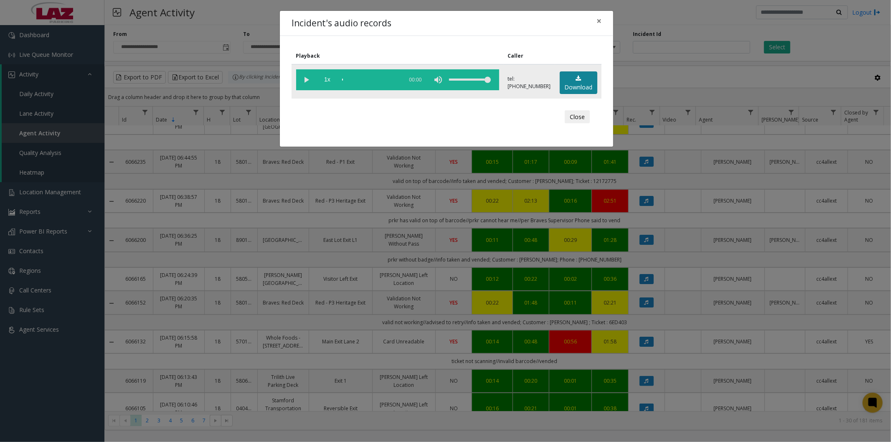
click at [574, 84] on link "Download" at bounding box center [578, 82] width 38 height 23
click at [600, 22] on span "×" at bounding box center [598, 21] width 5 height 12
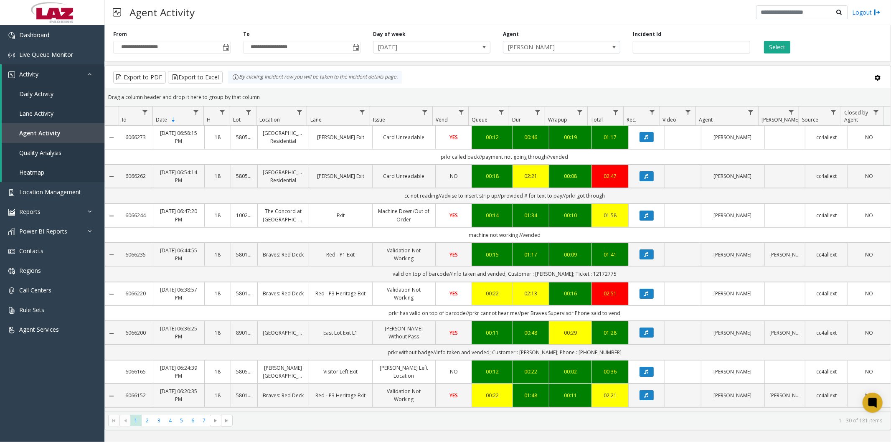
scroll to position [93, 0]
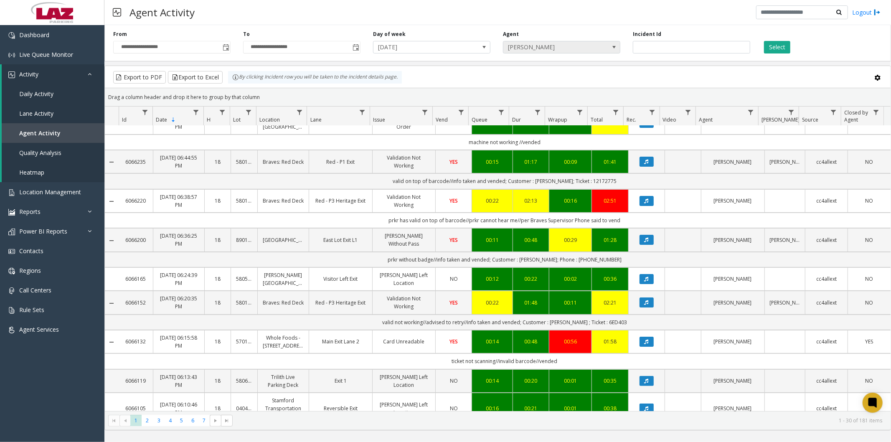
click at [532, 49] on span "Aisha Lopez" at bounding box center [549, 47] width 93 height 12
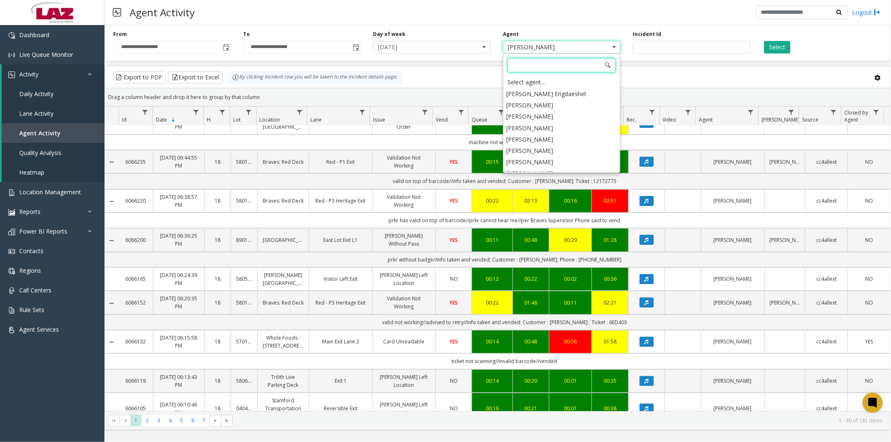
scroll to position [4578, 0]
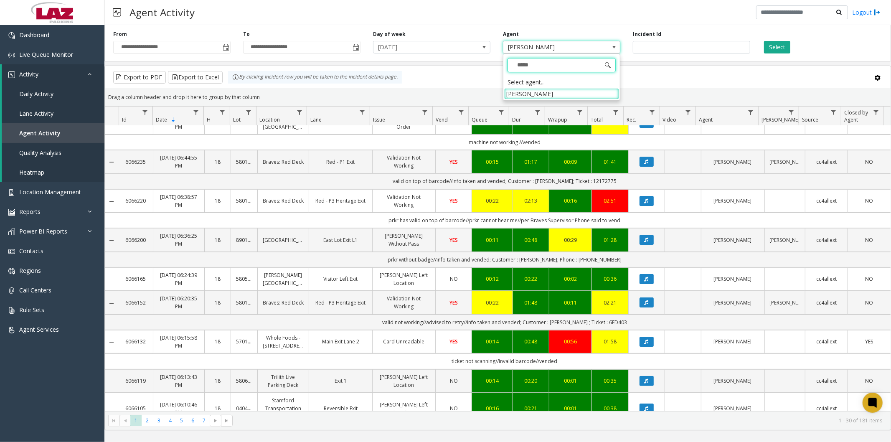
type input "******"
click at [548, 94] on li "Austin Sanchez" at bounding box center [561, 93] width 115 height 11
click at [776, 48] on button "Select" at bounding box center [777, 47] width 26 height 13
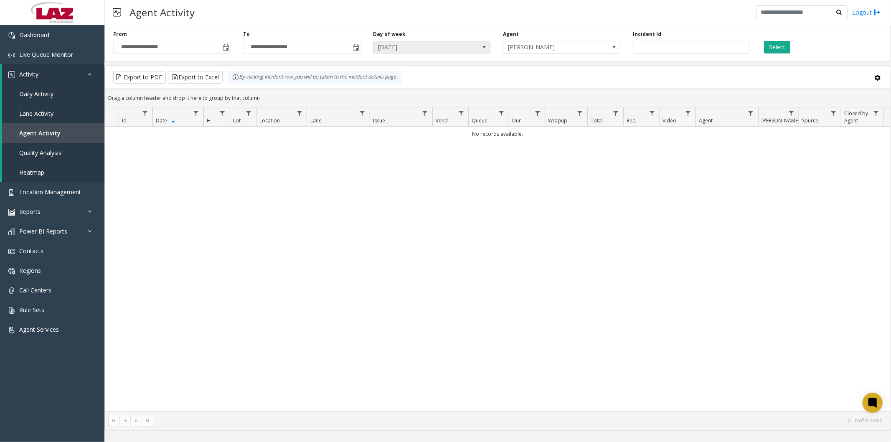
click at [454, 48] on span "[DATE]" at bounding box center [419, 47] width 93 height 12
click at [773, 44] on button "Select" at bounding box center [777, 47] width 26 height 13
click at [477, 49] on span "[DATE]" at bounding box center [431, 47] width 117 height 13
click at [773, 48] on button "Select" at bounding box center [777, 47] width 26 height 13
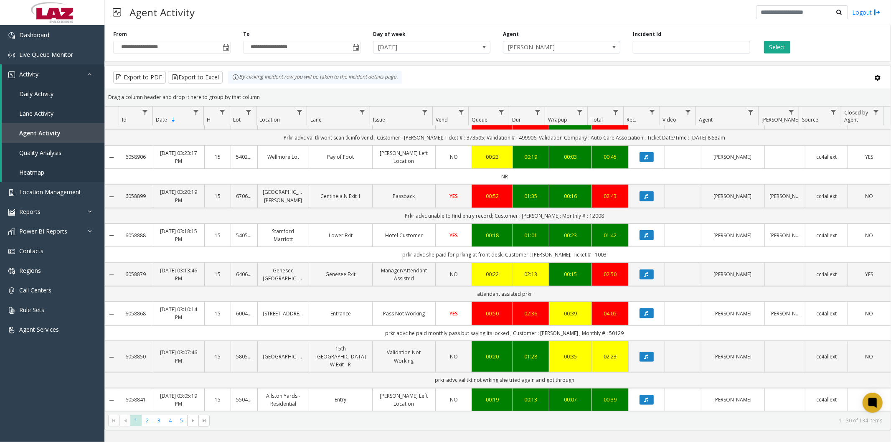
scroll to position [510, 0]
